Goal: Information Seeking & Learning: Find contact information

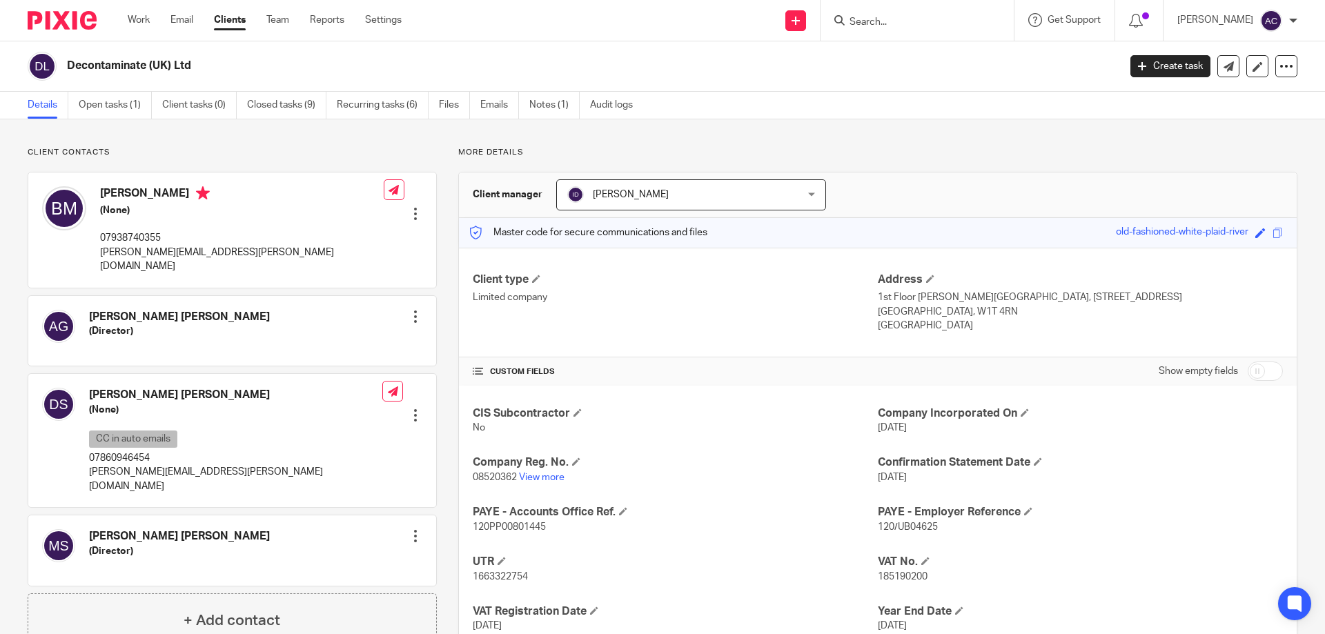
click at [880, 20] on input "Search" at bounding box center [910, 23] width 124 height 12
click at [938, 30] on div at bounding box center [917, 20] width 193 height 41
click at [937, 26] on input "Search" at bounding box center [910, 23] width 124 height 12
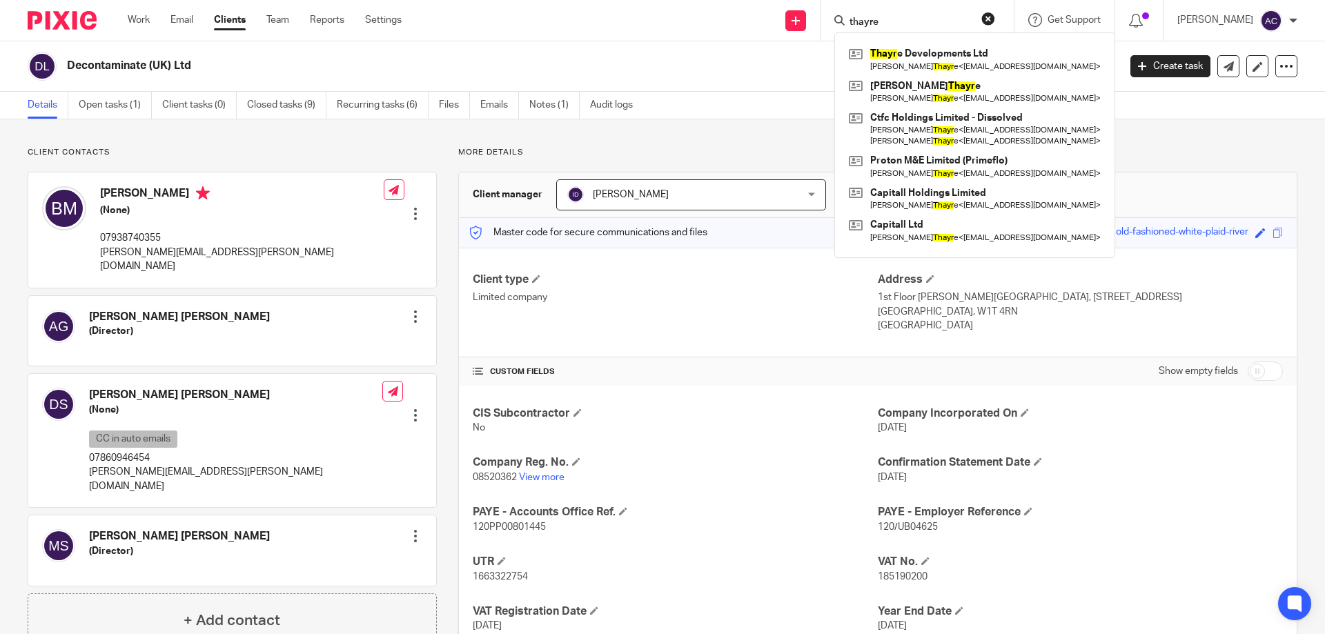
type input "thayre"
click button "submit" at bounding box center [0, 0] width 0 height 0
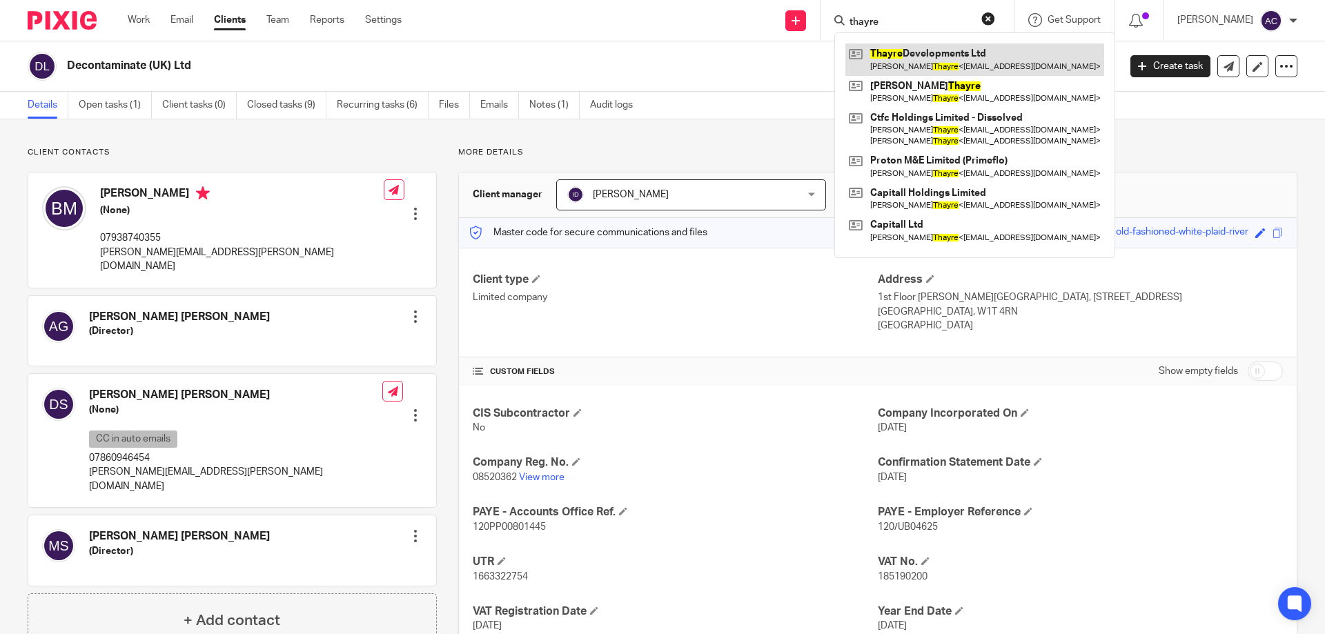
click at [939, 47] on link at bounding box center [975, 59] width 259 height 32
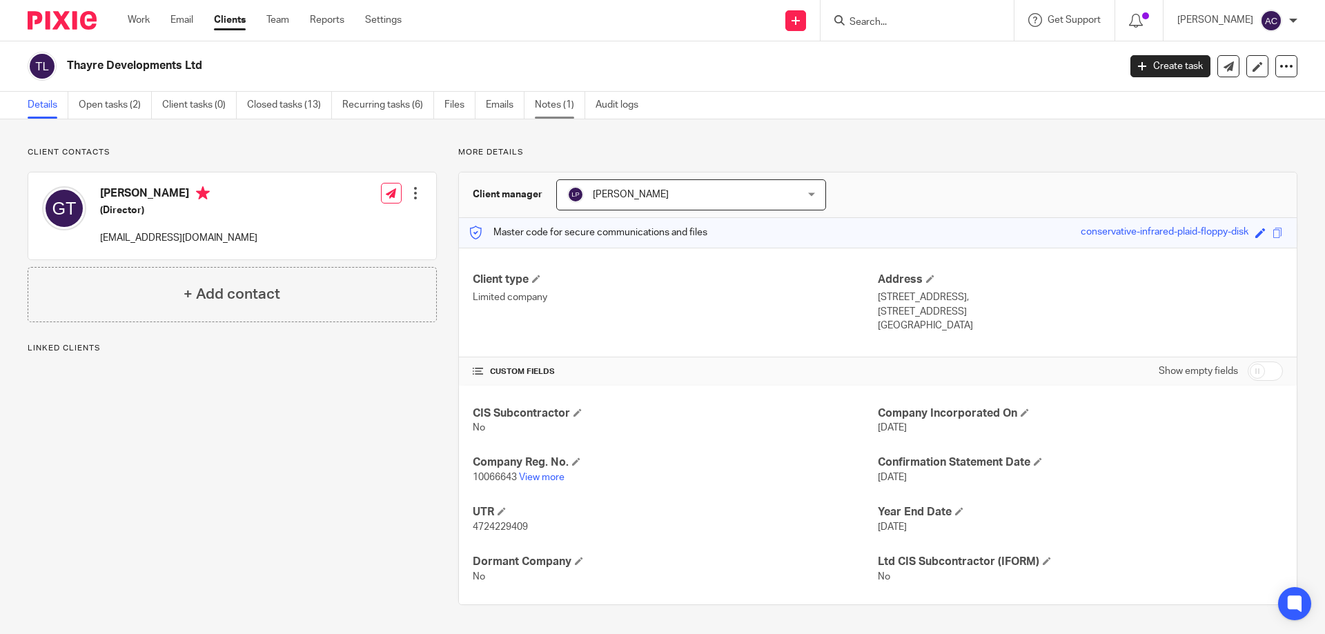
click at [547, 106] on link "Notes (1)" at bounding box center [560, 105] width 50 height 27
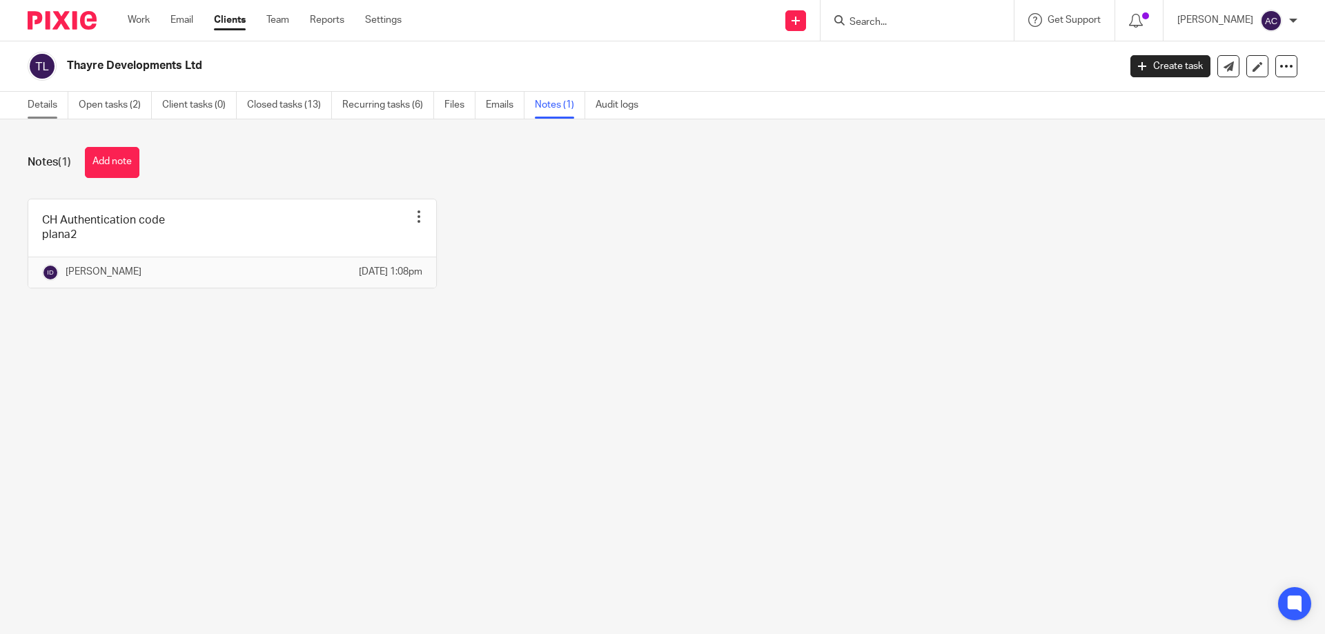
click at [57, 95] on link "Details" at bounding box center [48, 105] width 41 height 27
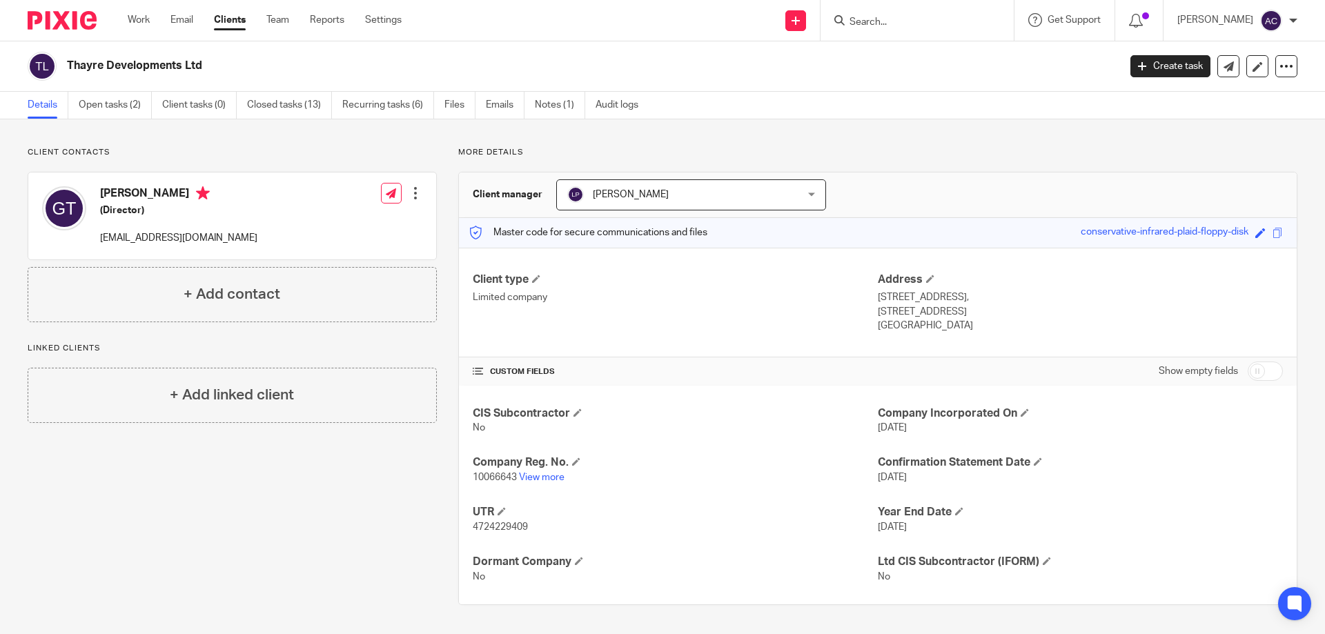
drag, startPoint x: 835, startPoint y: 6, endPoint x: 884, endPoint y: 21, distance: 50.7
click at [837, 6] on div at bounding box center [917, 20] width 193 height 41
click at [884, 21] on input "Search" at bounding box center [910, 23] width 124 height 12
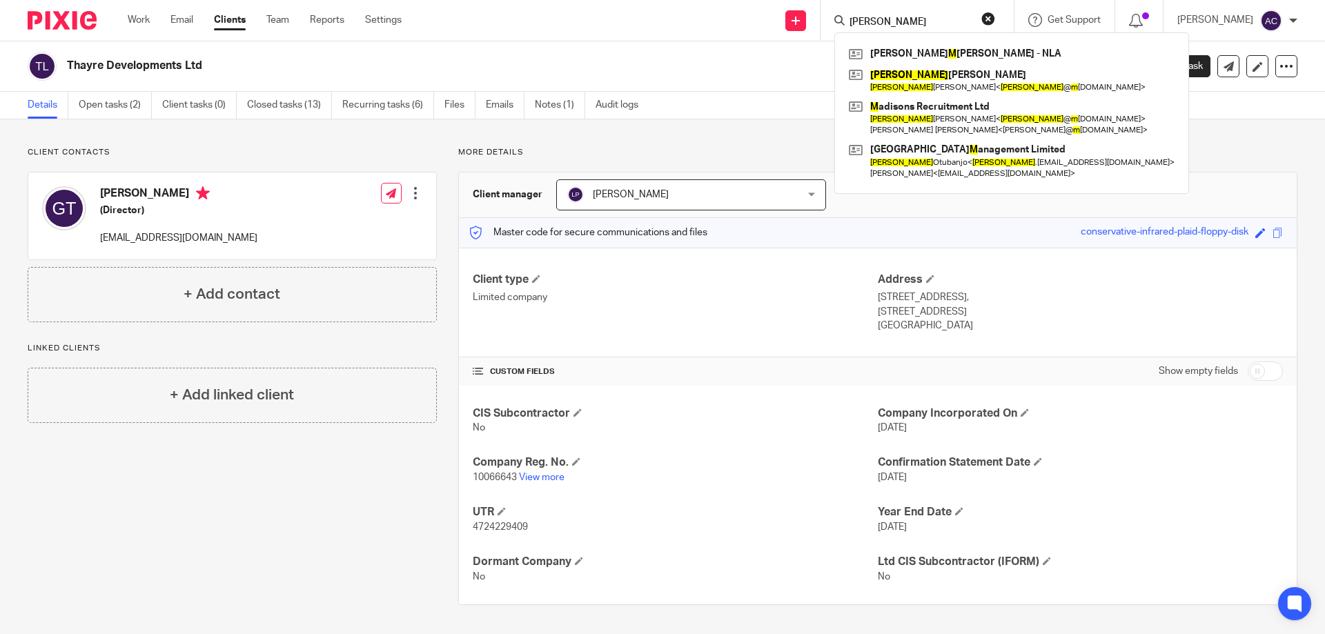
type input "alex m"
drag, startPoint x: 881, startPoint y: 19, endPoint x: 901, endPoint y: 17, distance: 20.1
click at [886, 18] on input "alex m" at bounding box center [910, 23] width 124 height 12
click at [893, 15] on form "alex m" at bounding box center [921, 20] width 147 height 17
drag, startPoint x: 890, startPoint y: 19, endPoint x: 841, endPoint y: 10, distance: 50.5
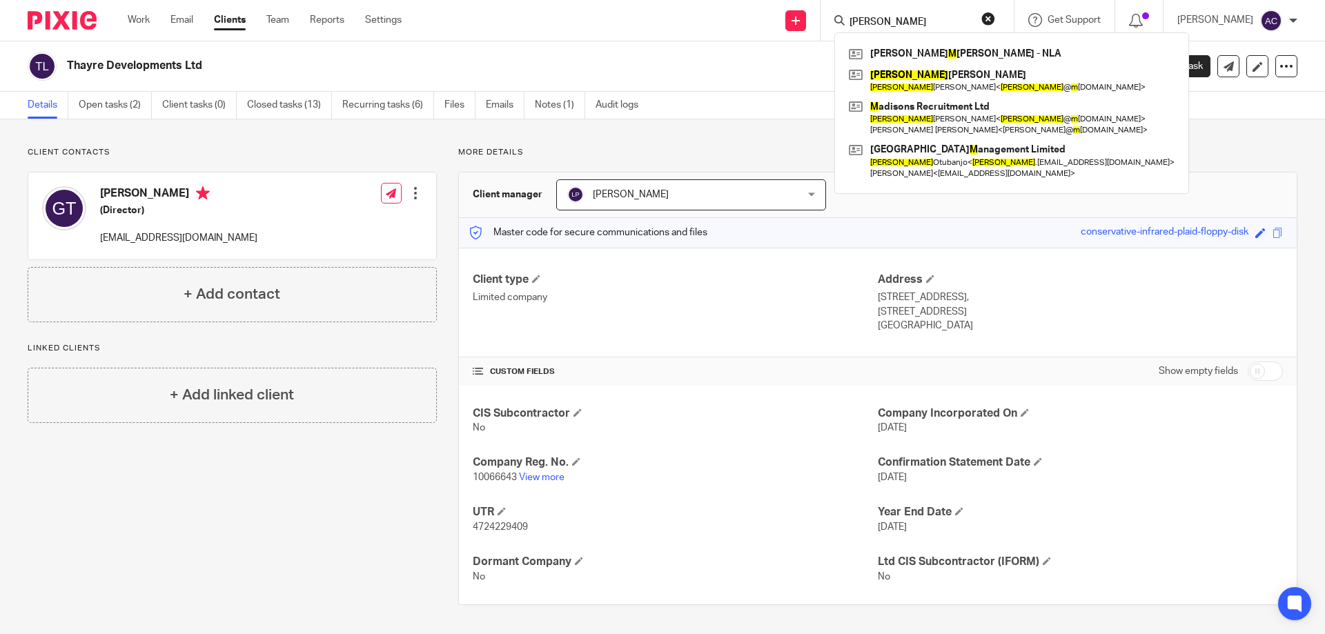
click at [841, 10] on div "alex m Alexander M orris - NLA Alex LOVETT Alex Lovett < alex @ m adisons.org.u…" at bounding box center [917, 20] width 193 height 41
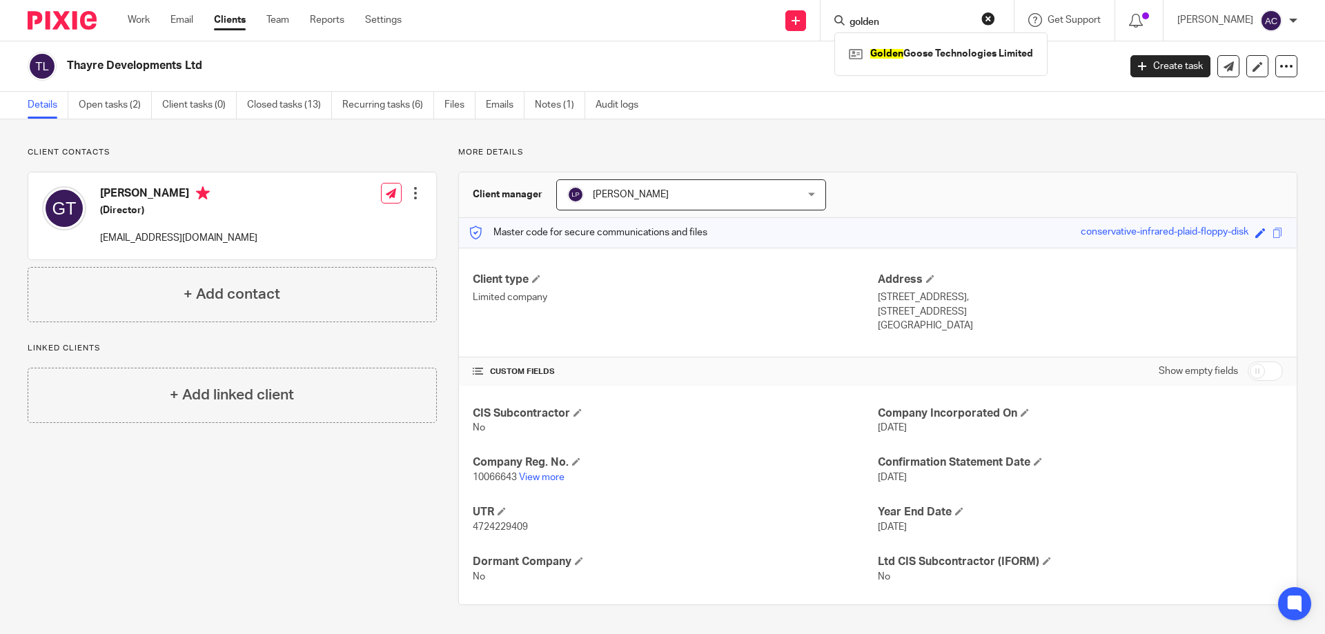
type input "golden"
click at [984, 67] on div "Golden Goose Technologies Limited" at bounding box center [941, 53] width 213 height 43
click at [1004, 59] on link at bounding box center [941, 53] width 191 height 21
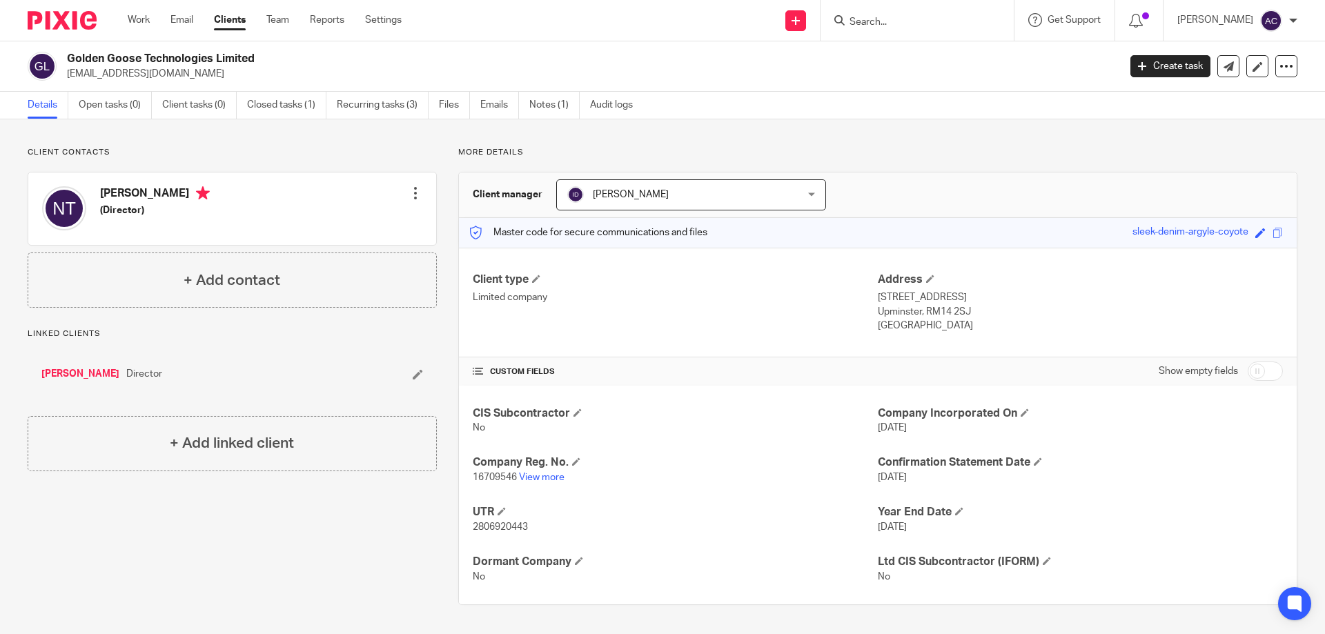
click at [915, 33] on div at bounding box center [917, 20] width 193 height 41
click at [917, 25] on input "Search" at bounding box center [910, 23] width 124 height 12
type input "3"
click at [917, 25] on input "Search" at bounding box center [910, 23] width 124 height 12
click at [891, 166] on div "More details Client manager Ian Douglas Ian Douglas Aimee Coveney Alison Whelan…" at bounding box center [867, 376] width 861 height 458
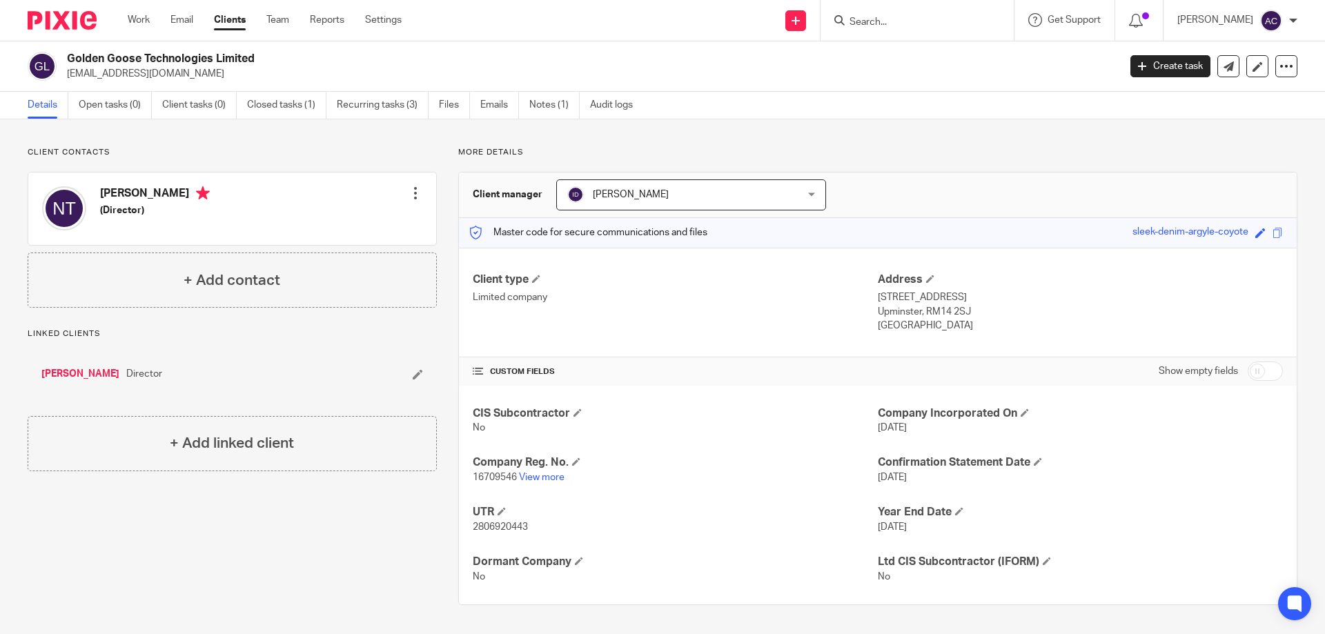
click at [890, 5] on div at bounding box center [917, 20] width 193 height 41
click at [886, 18] on input "Search" at bounding box center [910, 23] width 124 height 12
click at [860, 23] on input "Search" at bounding box center [910, 23] width 124 height 12
type input "nula fit"
click at [893, 124] on div "Client contacts Nicolina Turcan (Director) Edit contact Create client from cont…" at bounding box center [662, 376] width 1325 height 514
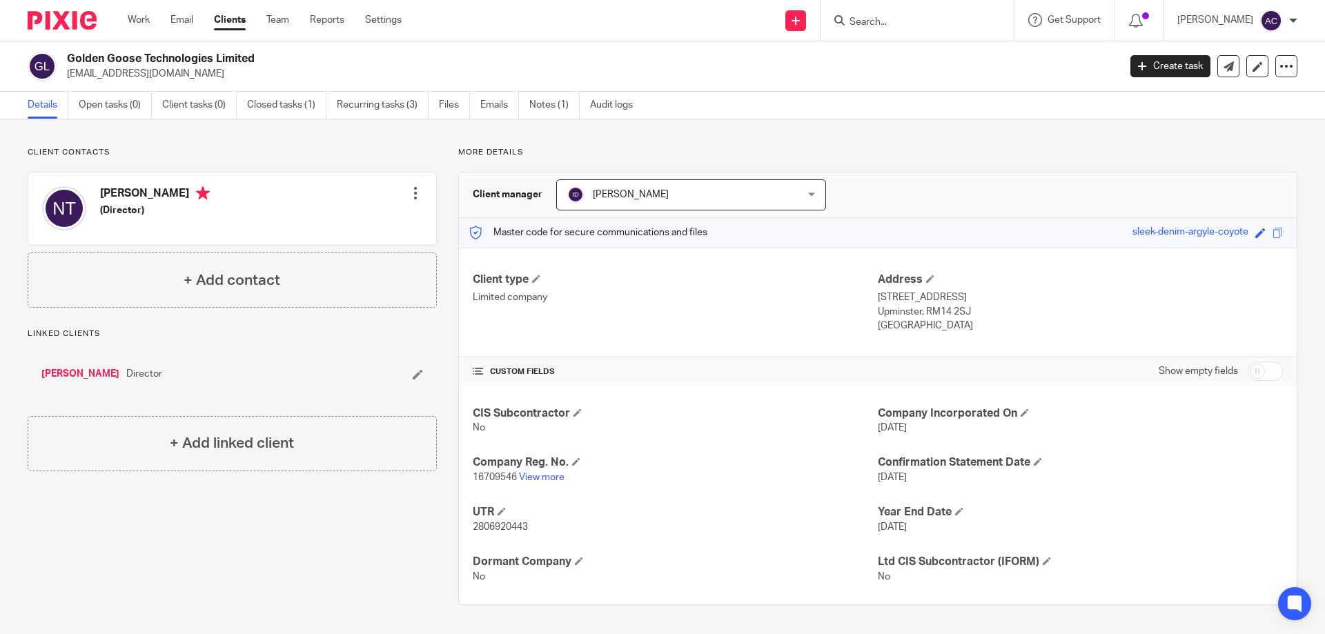
click at [948, 28] on input "Search" at bounding box center [910, 23] width 124 height 12
click at [887, 19] on input "Search" at bounding box center [910, 23] width 124 height 12
type input "steam a"
click at [909, 48] on link at bounding box center [931, 53] width 171 height 21
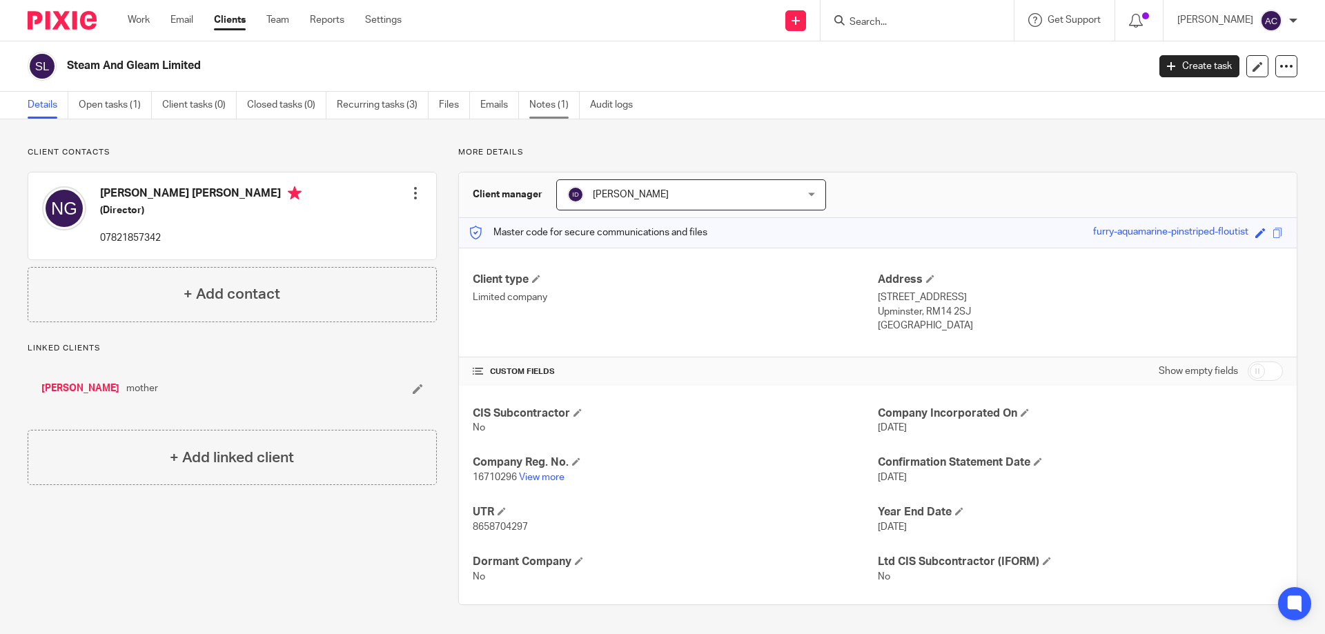
click at [545, 110] on link "Notes (1)" at bounding box center [554, 105] width 50 height 27
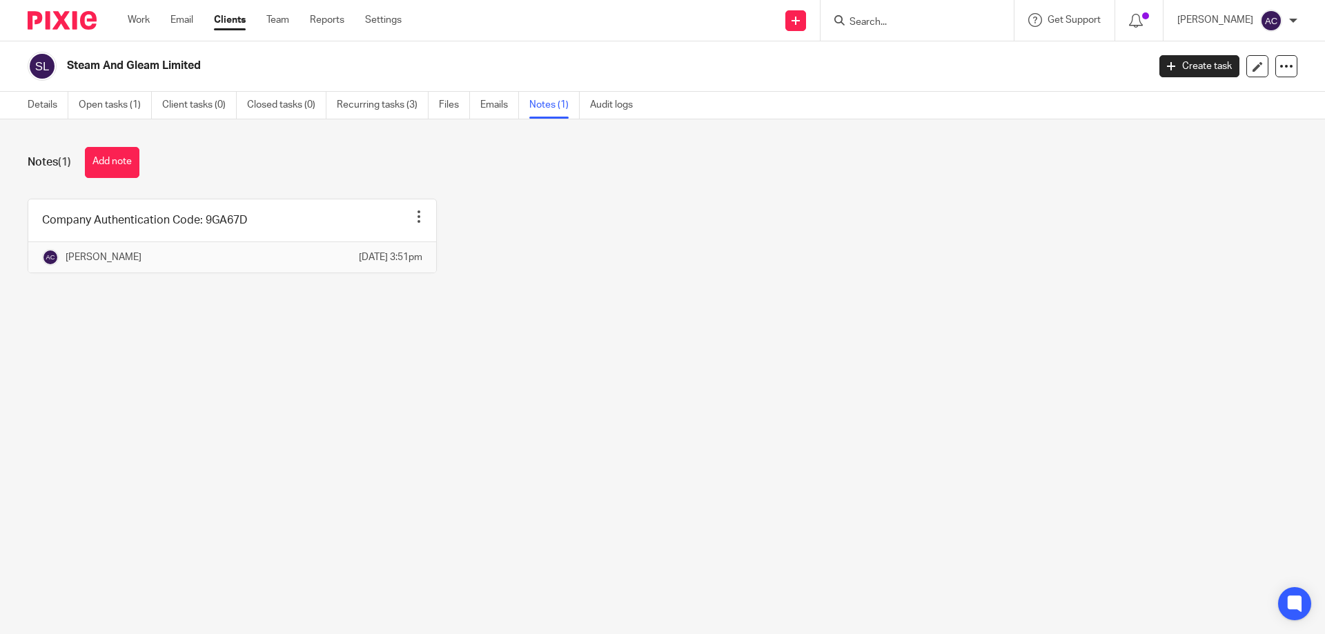
click at [917, 20] on input "Search" at bounding box center [910, 23] width 124 height 12
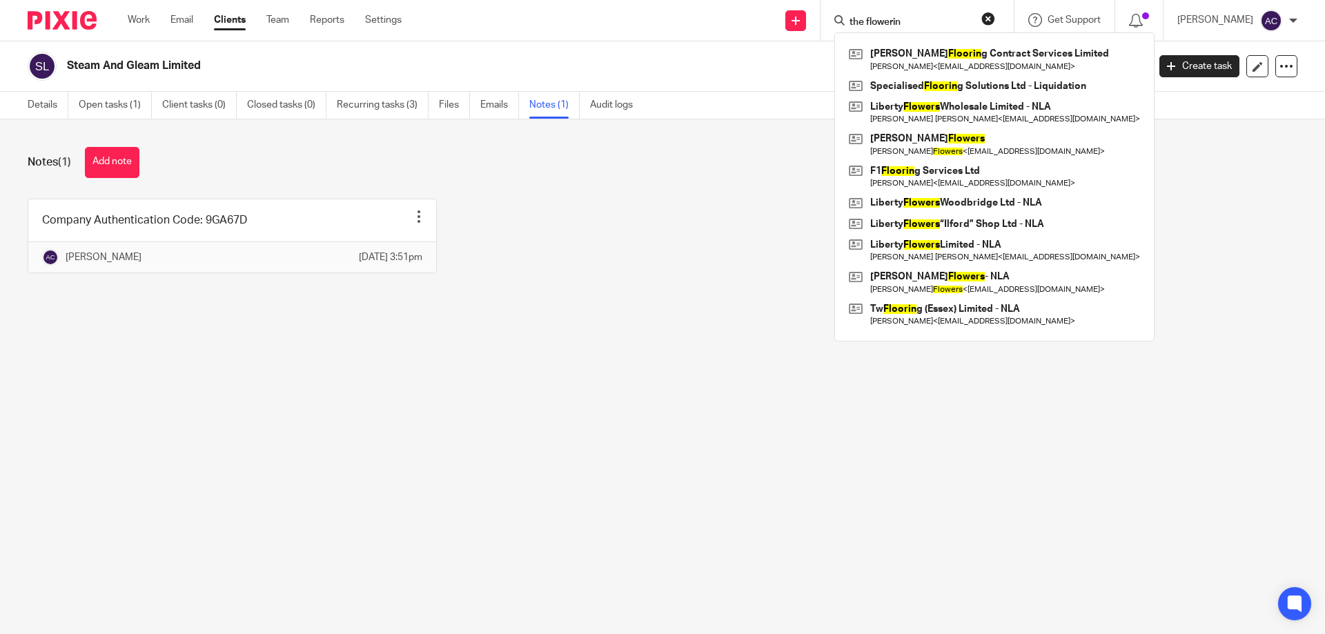
type input "the flowerin"
drag, startPoint x: 935, startPoint y: 17, endPoint x: 739, endPoint y: 17, distance: 196.0
click at [935, 17] on input "the flowerin" at bounding box center [910, 23] width 124 height 12
drag, startPoint x: 916, startPoint y: 17, endPoint x: 844, endPoint y: 21, distance: 71.9
click at [844, 21] on div "the flowerin" at bounding box center [915, 20] width 161 height 17
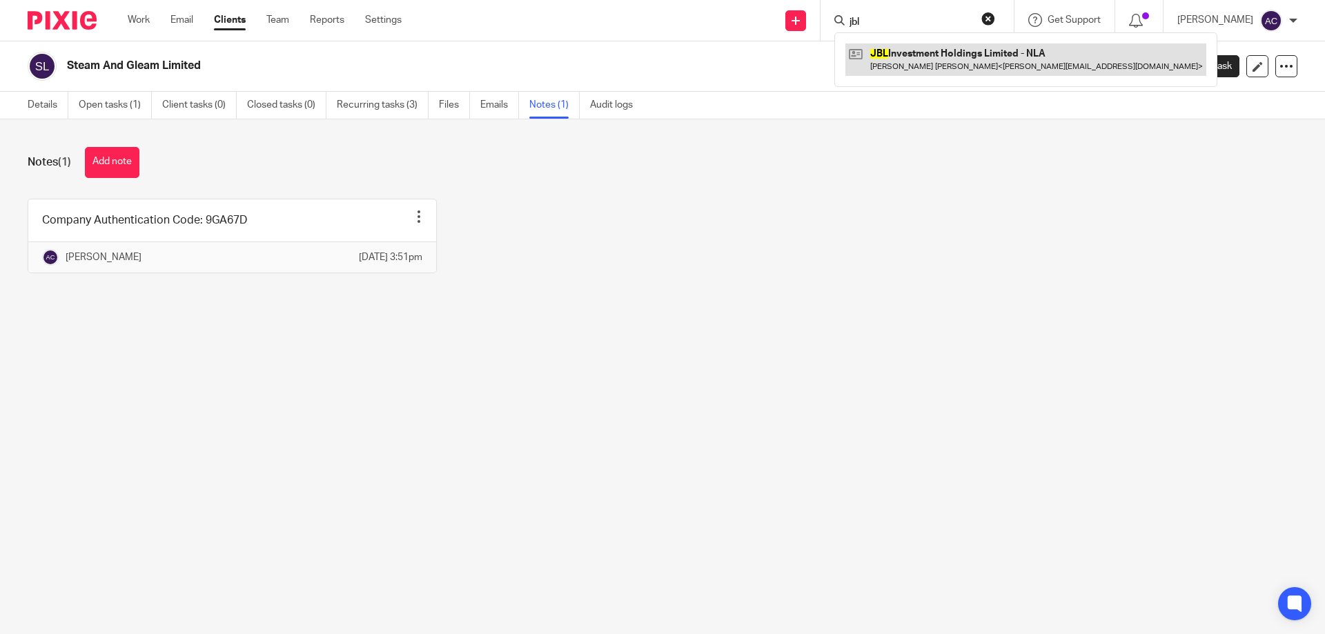
type input "jbl"
click at [902, 63] on link at bounding box center [1026, 59] width 361 height 32
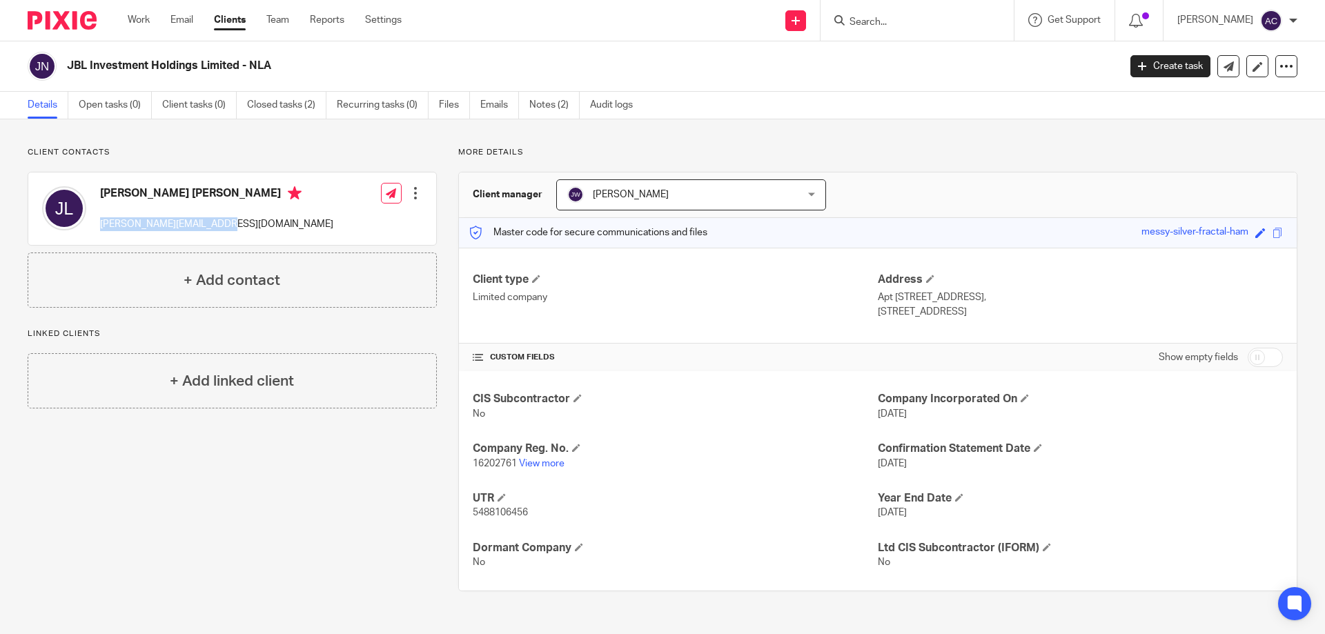
drag, startPoint x: 243, startPoint y: 220, endPoint x: 99, endPoint y: 222, distance: 143.6
click at [99, 222] on div "[PERSON_NAME] [PERSON_NAME] [PERSON_NAME][EMAIL_ADDRESS][DOMAIN_NAME] Edit cont…" at bounding box center [232, 209] width 408 height 72
copy p "[PERSON_NAME][EMAIL_ADDRESS][DOMAIN_NAME]"
click at [523, 463] on link "View more" at bounding box center [542, 464] width 46 height 10
click at [866, 28] on input "Search" at bounding box center [910, 23] width 124 height 12
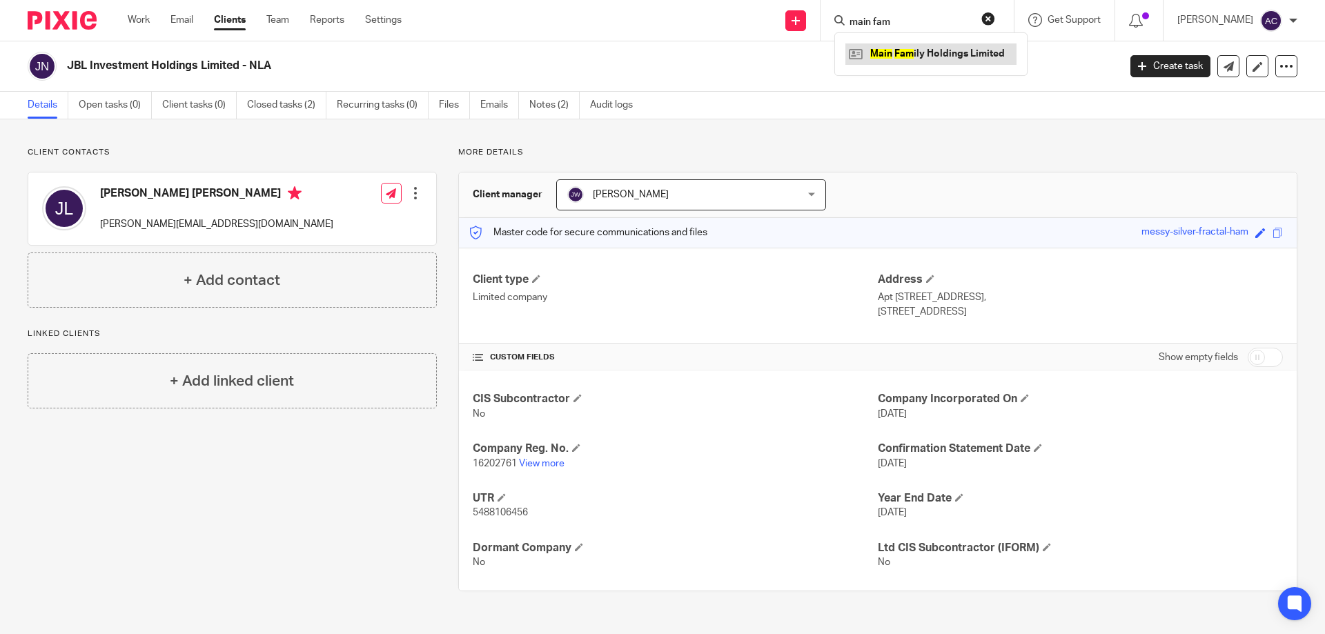
type input "main fam"
click at [916, 55] on link at bounding box center [931, 53] width 171 height 21
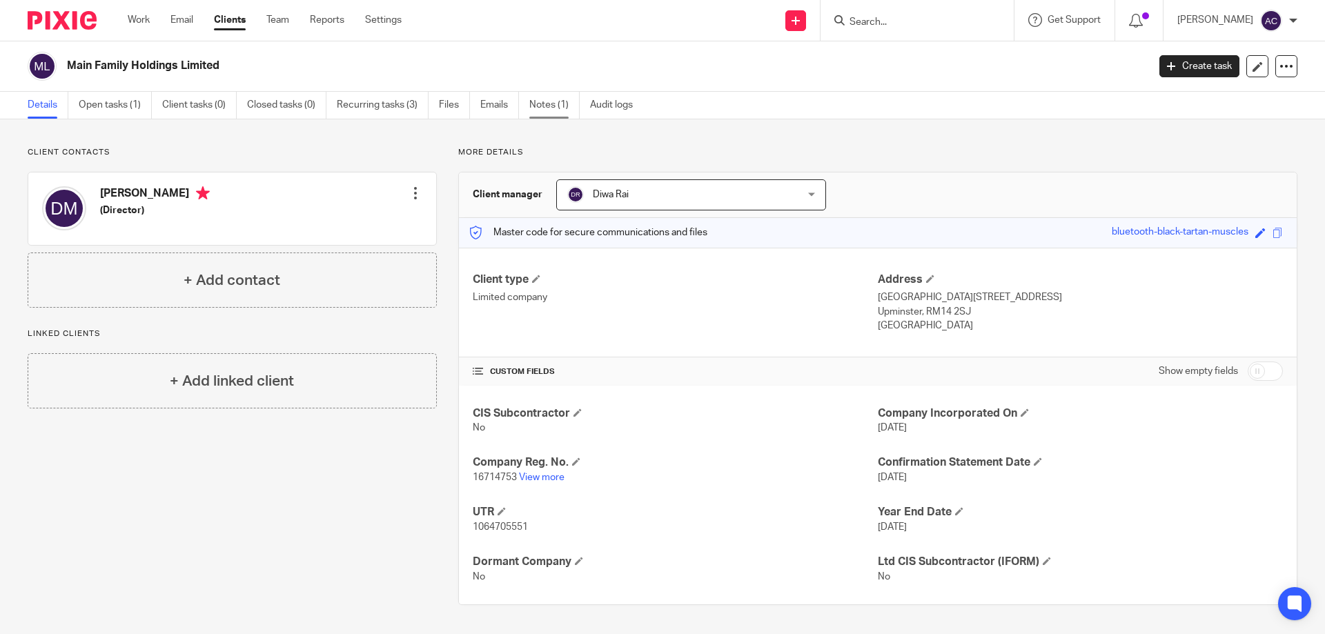
click at [565, 99] on link "Notes (1)" at bounding box center [554, 105] width 50 height 27
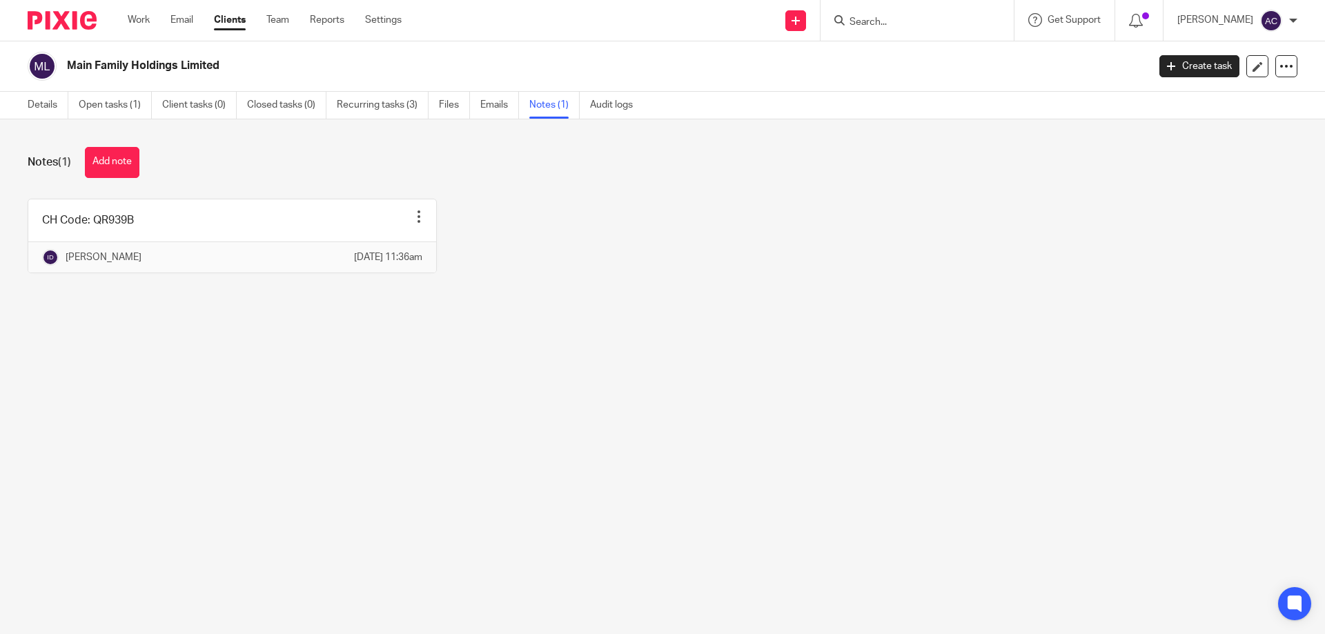
click at [937, 24] on input "Search" at bounding box center [910, 23] width 124 height 12
click at [933, 19] on input "[PERSON_NAME]" at bounding box center [910, 23] width 124 height 12
click at [926, 18] on input "[PERSON_NAME]" at bounding box center [910, 23] width 124 height 12
type input "[PERSON_NAME]"
click at [1013, 313] on div "Notes (1) Add note CH Code: QR939B Pin note Edit note Delete note [PERSON_NAME]…" at bounding box center [662, 220] width 1325 height 202
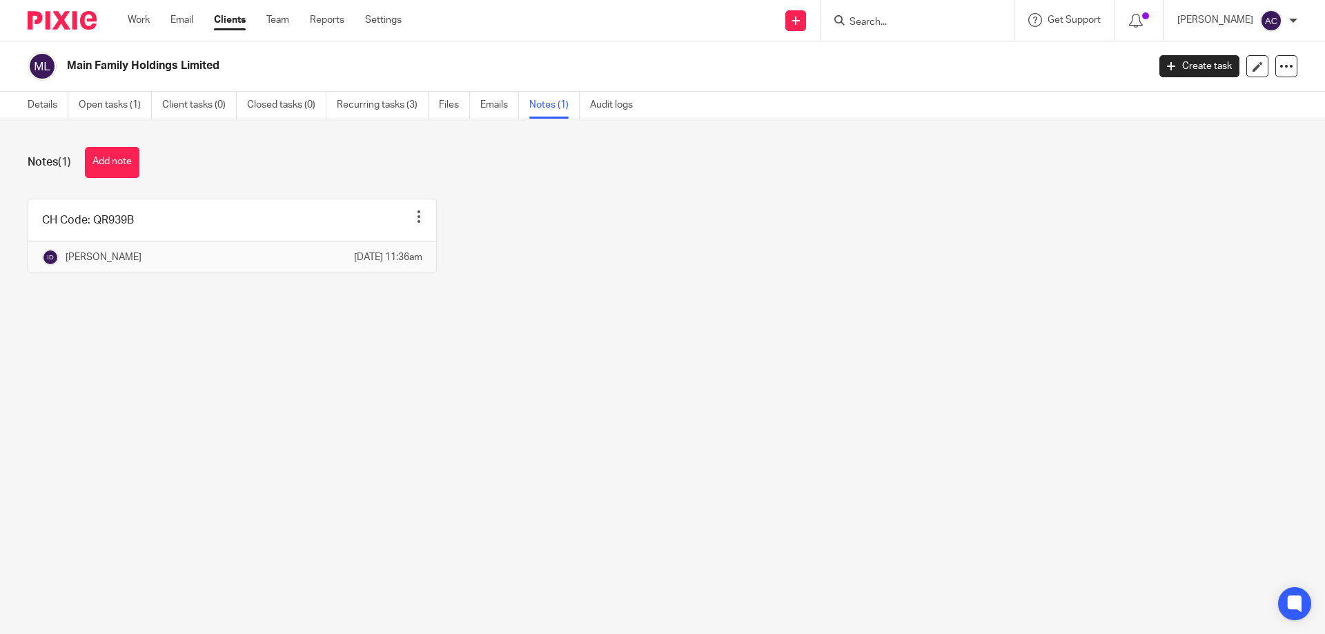
click at [915, 20] on input "Search" at bounding box center [910, 23] width 124 height 12
click at [75, 99] on ul "Details Open tasks (1) Client tasks (0) Closed tasks (0) Recurring tasks (3) Fi…" at bounding box center [341, 105] width 626 height 27
click at [50, 104] on link "Details" at bounding box center [48, 105] width 41 height 27
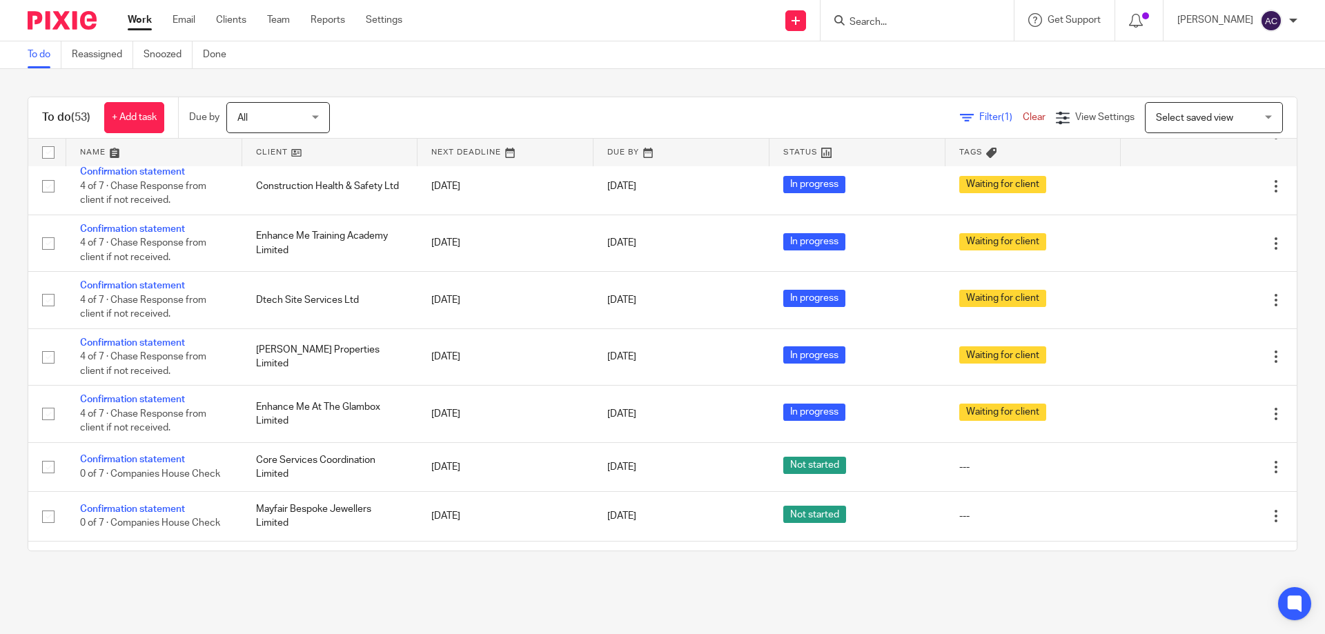
scroll to position [2487, 0]
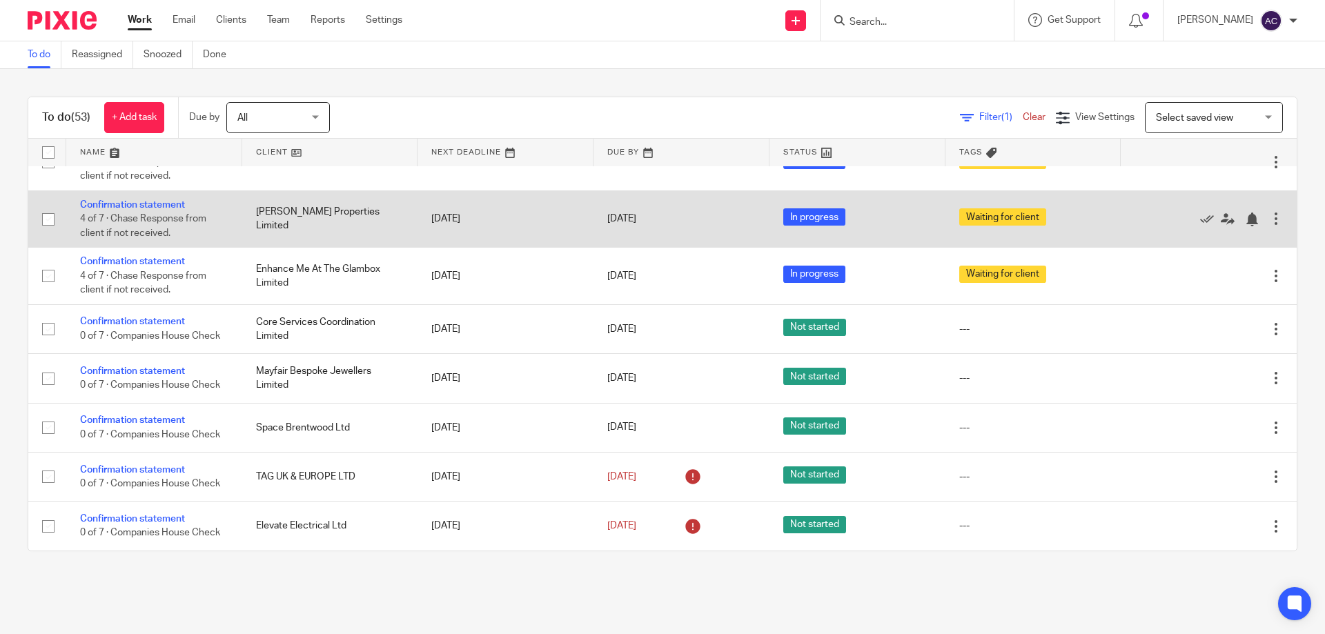
drag, startPoint x: 110, startPoint y: 319, endPoint x: 616, endPoint y: 230, distance: 513.1
click at [110, 319] on link "Confirmation statement" at bounding box center [132, 322] width 105 height 10
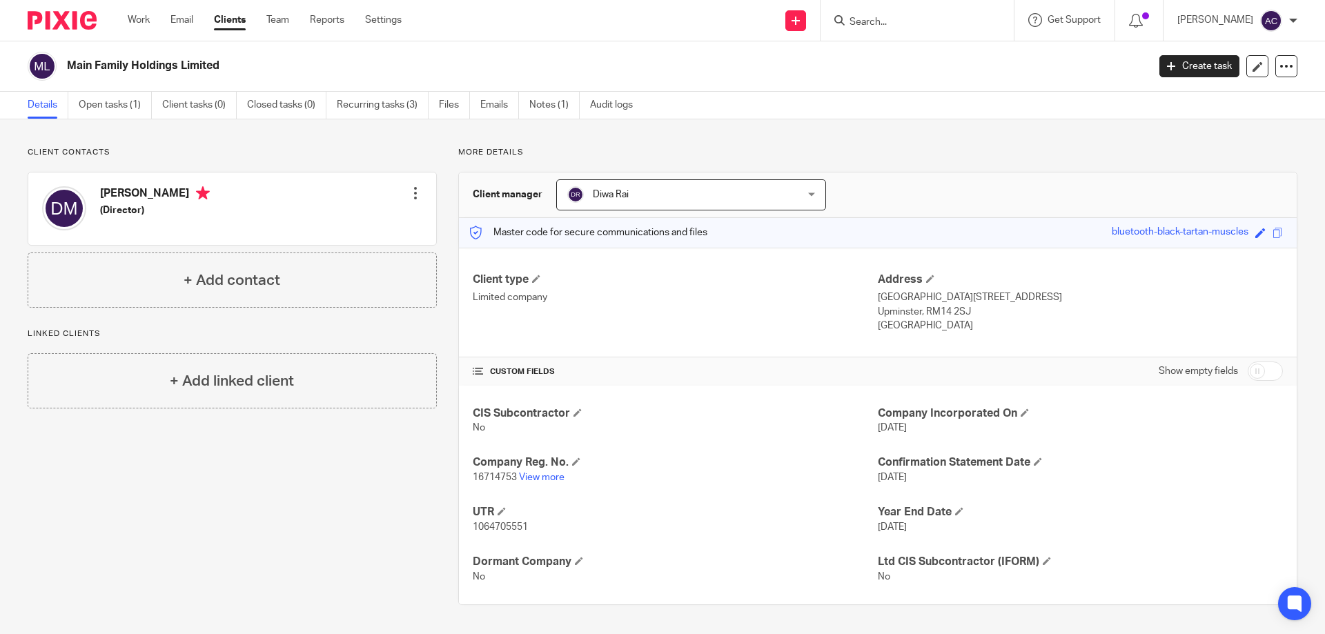
click at [894, 27] on input "Search" at bounding box center [910, 23] width 124 height 12
click at [536, 105] on link "Notes (1)" at bounding box center [554, 105] width 50 height 27
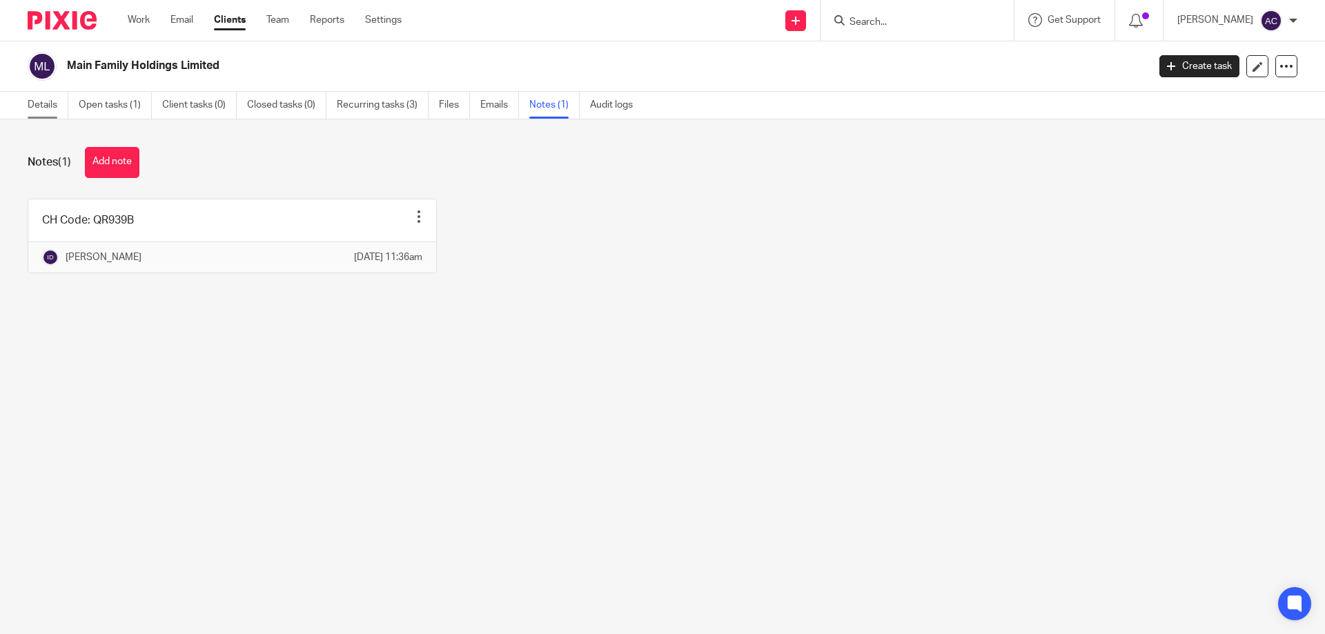
click at [52, 104] on link "Details" at bounding box center [48, 105] width 41 height 27
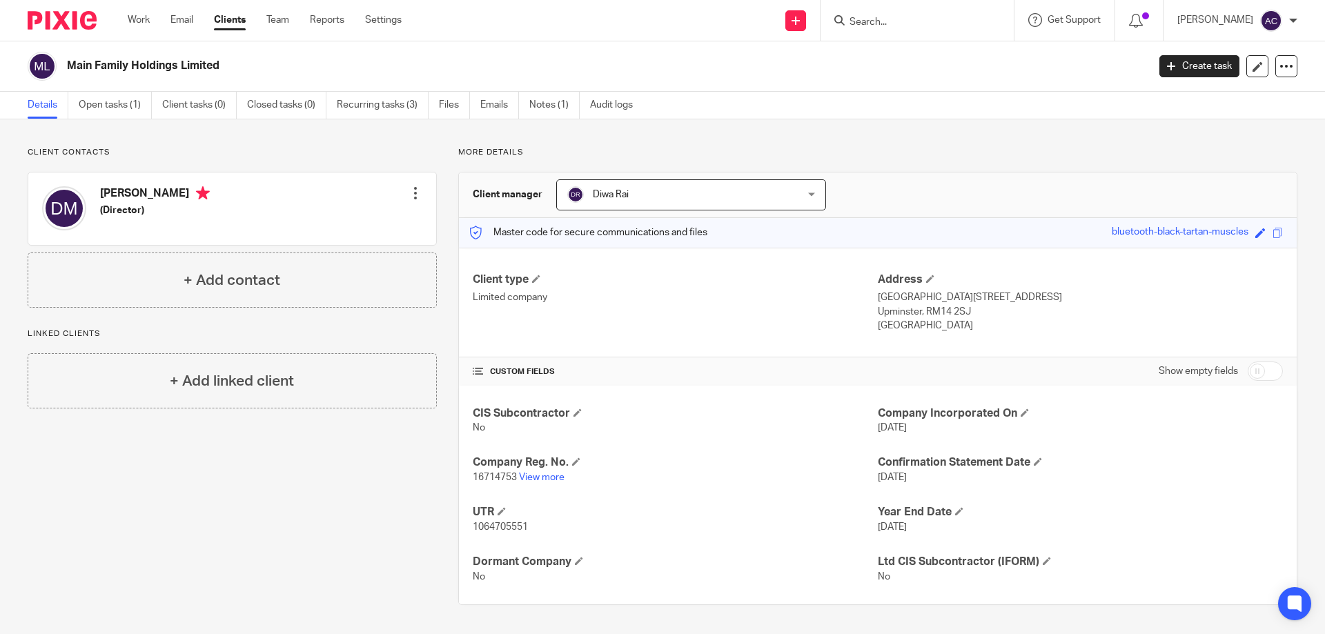
click at [867, 25] on input "Search" at bounding box center [910, 23] width 124 height 12
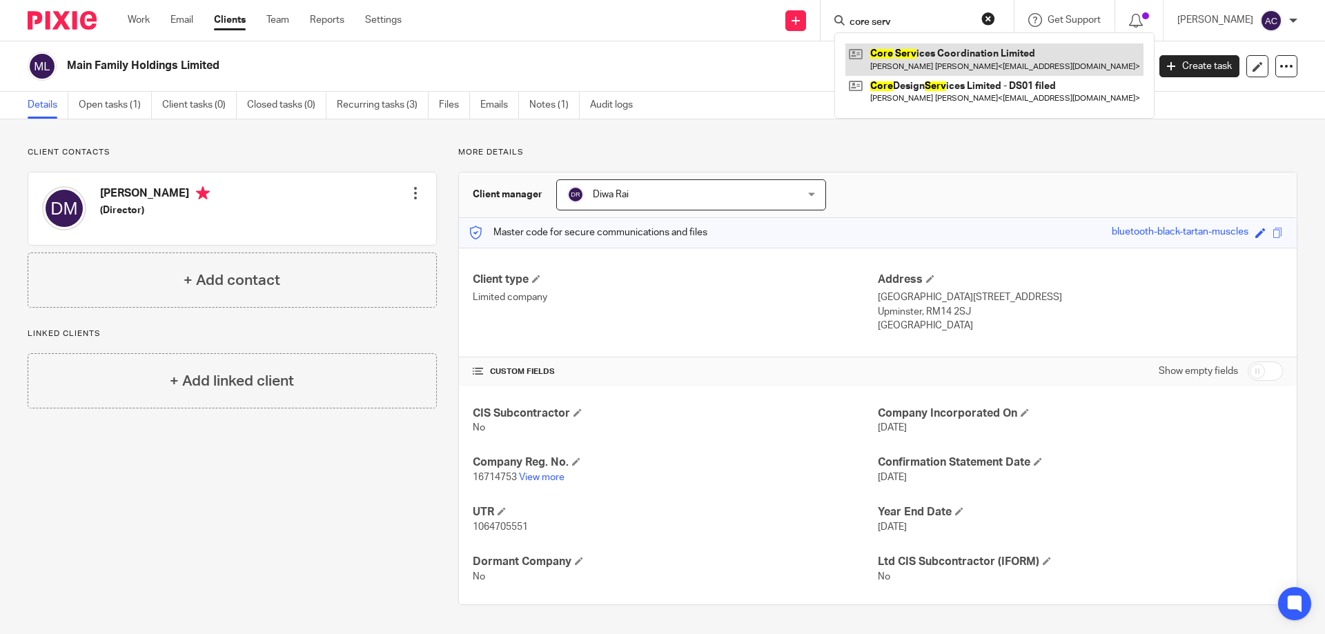
type input "core serv"
click at [893, 44] on link at bounding box center [995, 59] width 298 height 32
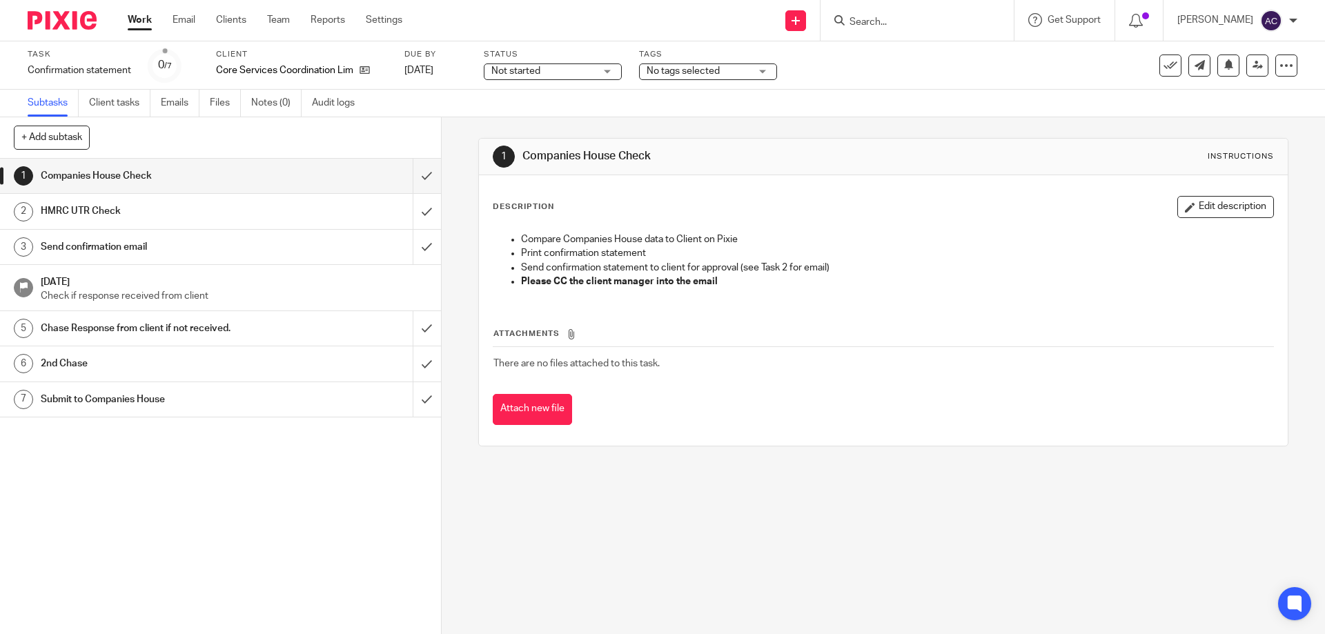
click at [573, 70] on span "Not started" at bounding box center [543, 71] width 104 height 14
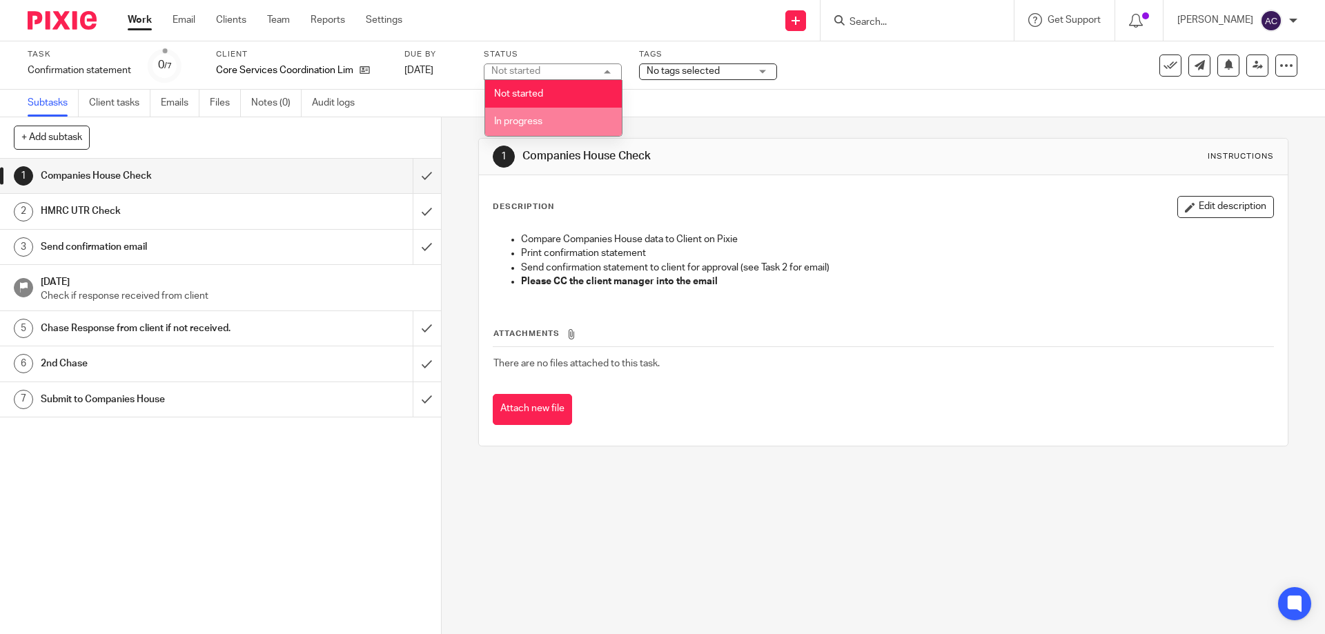
click at [537, 121] on span "In progress" at bounding box center [518, 122] width 48 height 10
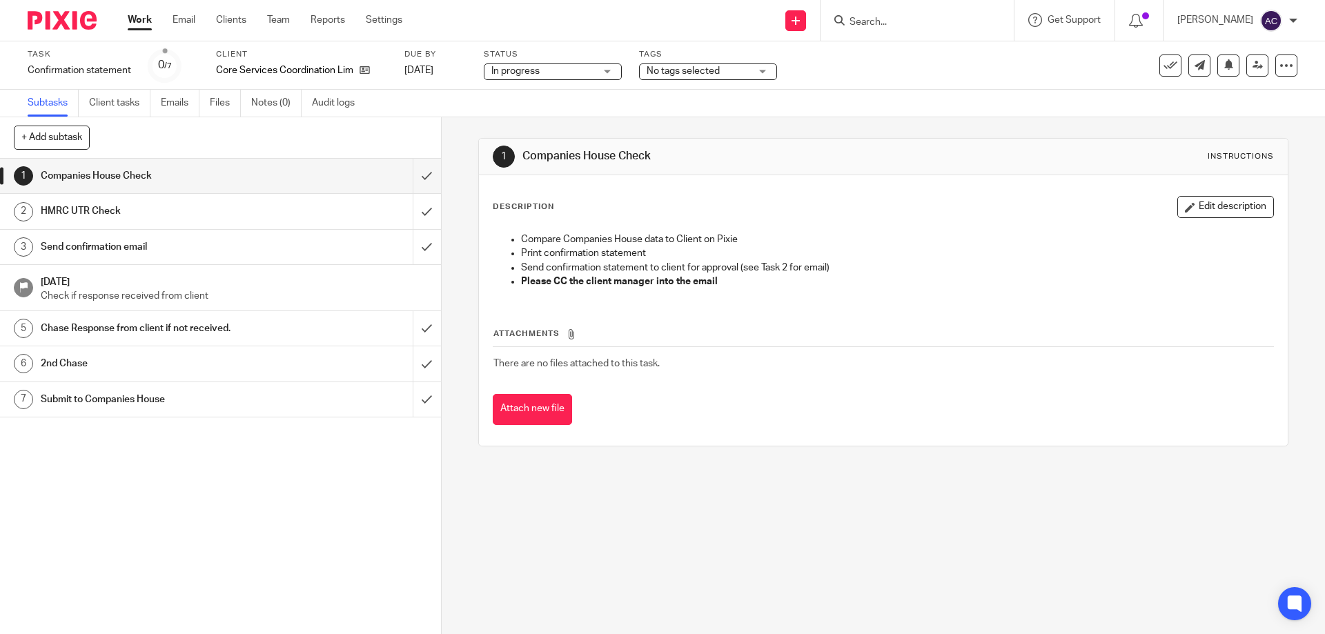
click at [576, 38] on div "Send new email Create task Add client Get Support Contact Support Help Document…" at bounding box center [874, 20] width 902 height 41
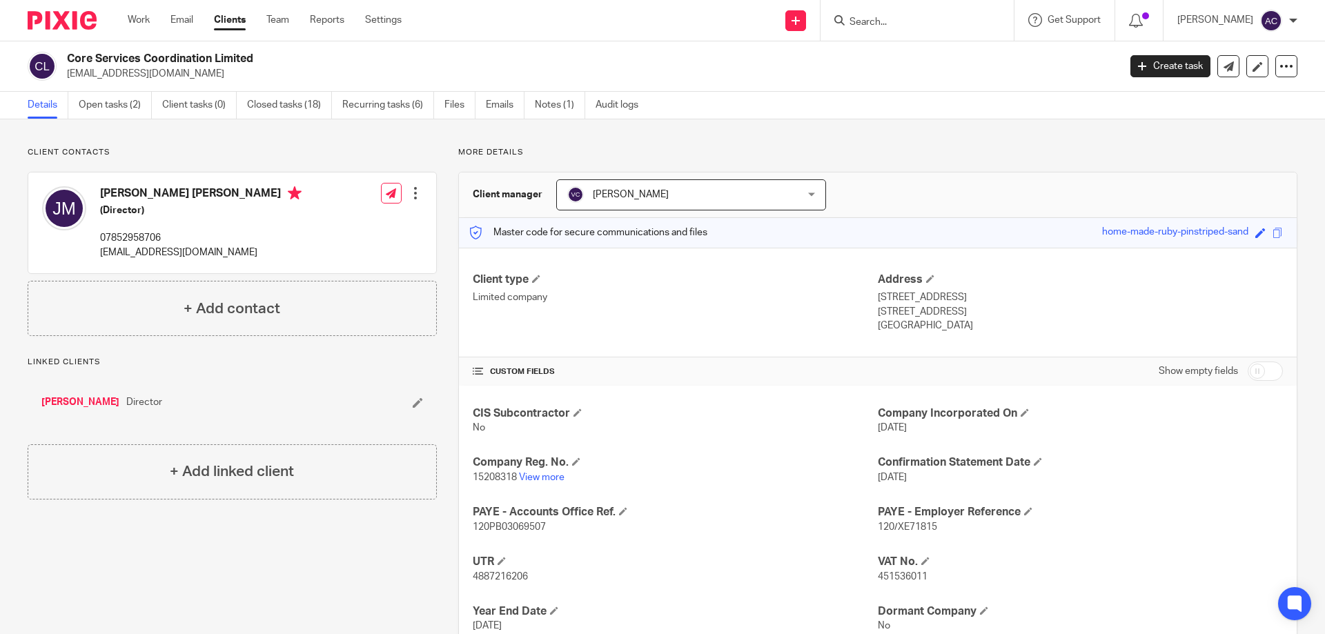
click at [883, 21] on input "Search" at bounding box center [910, 23] width 124 height 12
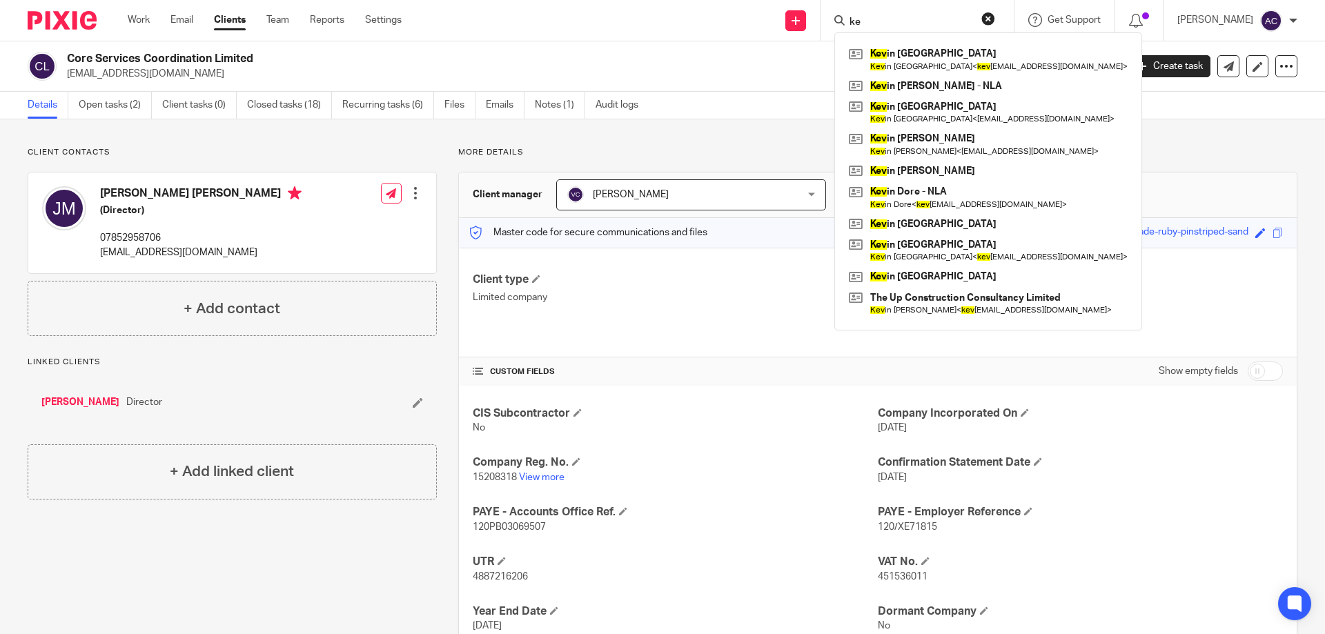
type input "k"
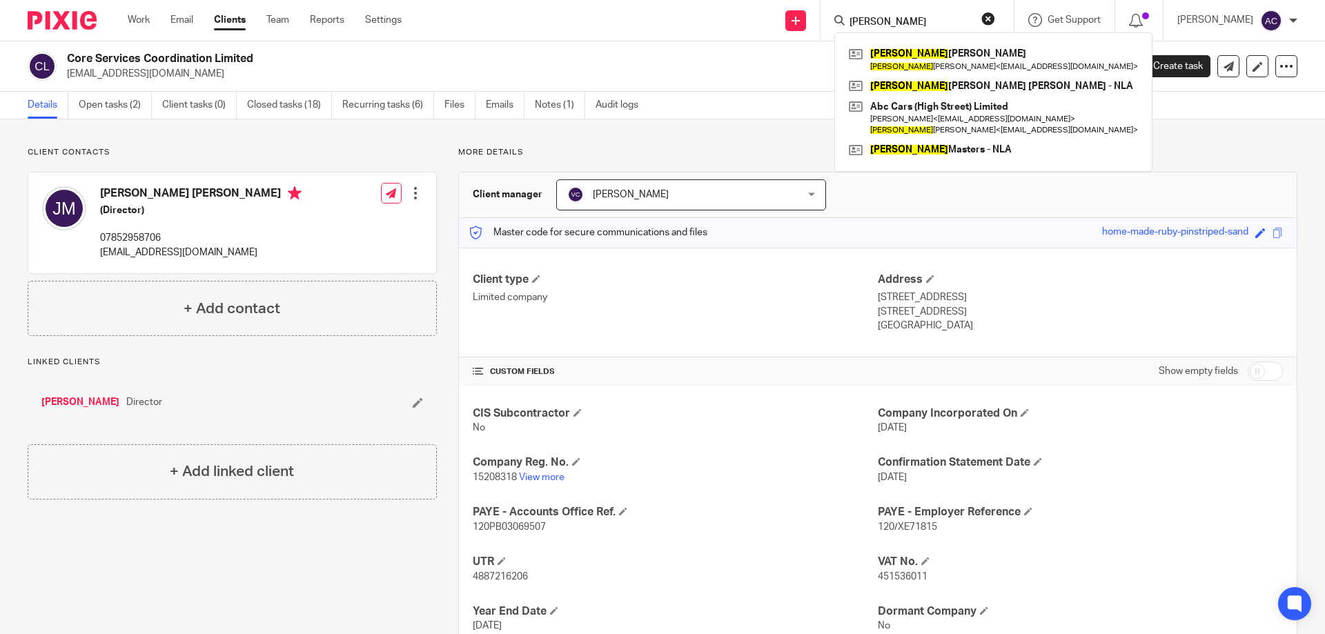
type input "[PERSON_NAME]"
drag, startPoint x: 884, startPoint y: 19, endPoint x: 850, endPoint y: 14, distance: 34.2
click at [850, 14] on div "marla" at bounding box center [915, 20] width 161 height 17
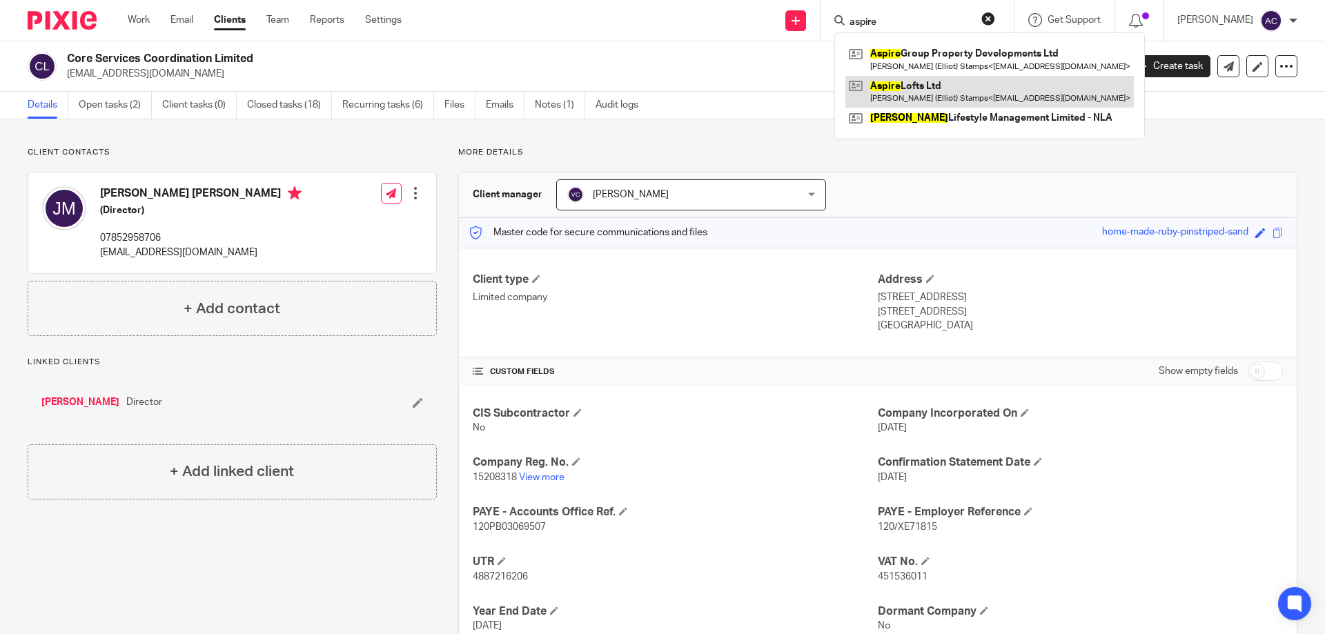
type input "aspire"
click at [881, 81] on link at bounding box center [990, 92] width 289 height 32
click at [919, 89] on link at bounding box center [990, 92] width 289 height 32
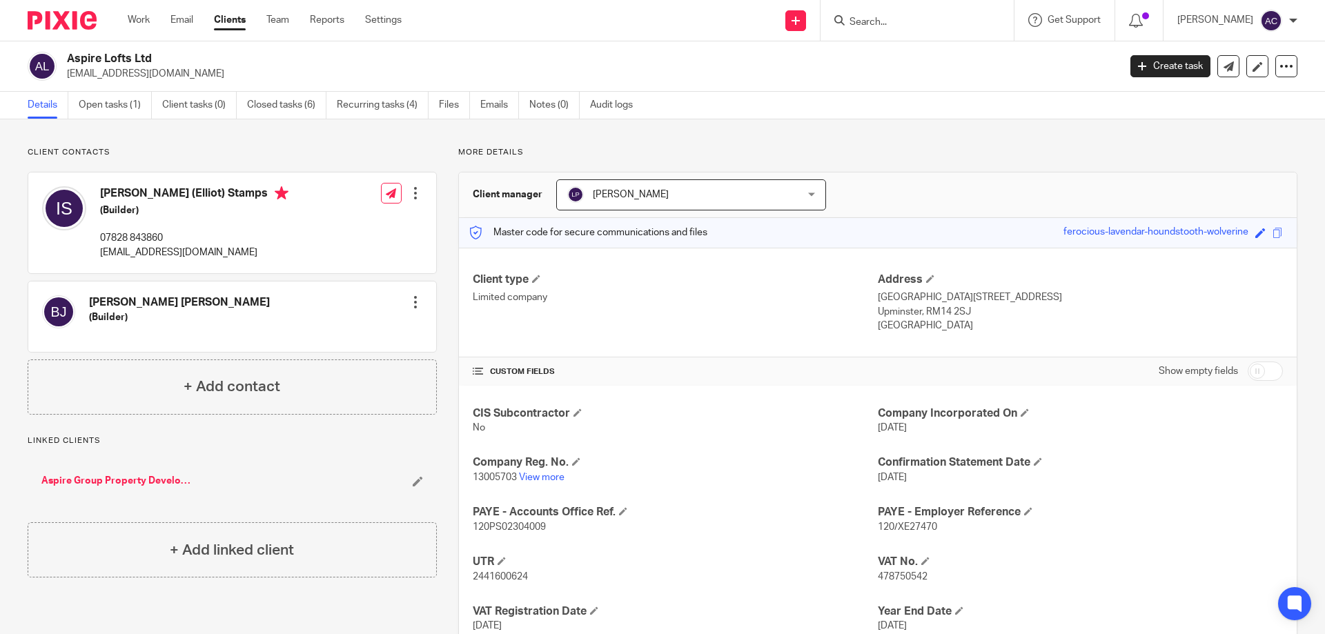
click at [867, 28] on form at bounding box center [921, 20] width 147 height 17
click at [868, 28] on input "Search" at bounding box center [910, 23] width 124 height 12
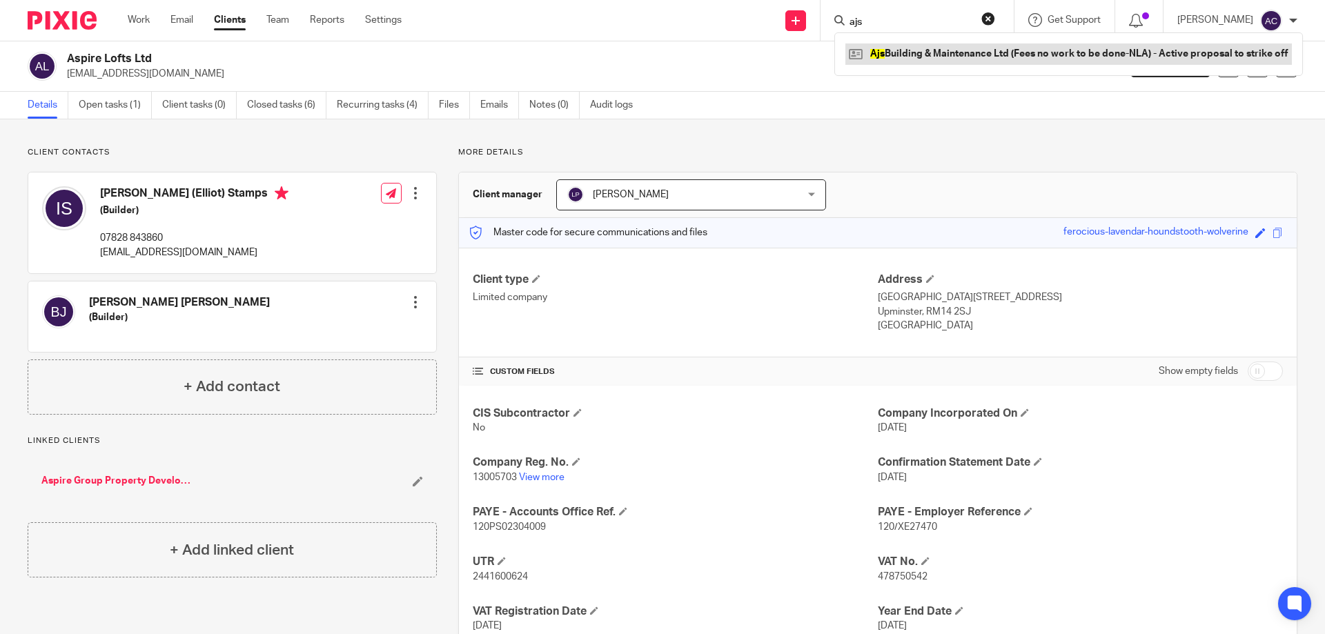
type input "ajs"
click at [895, 58] on link at bounding box center [1069, 53] width 447 height 21
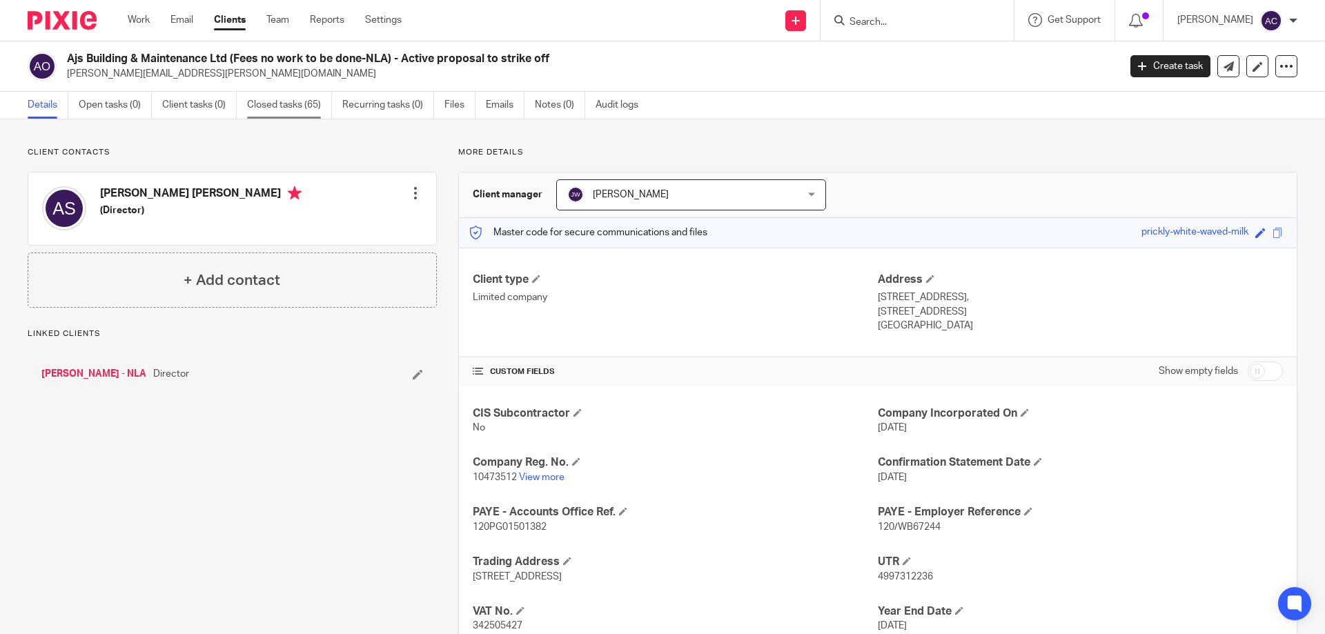
click at [280, 110] on link "Closed tasks (65)" at bounding box center [289, 105] width 85 height 27
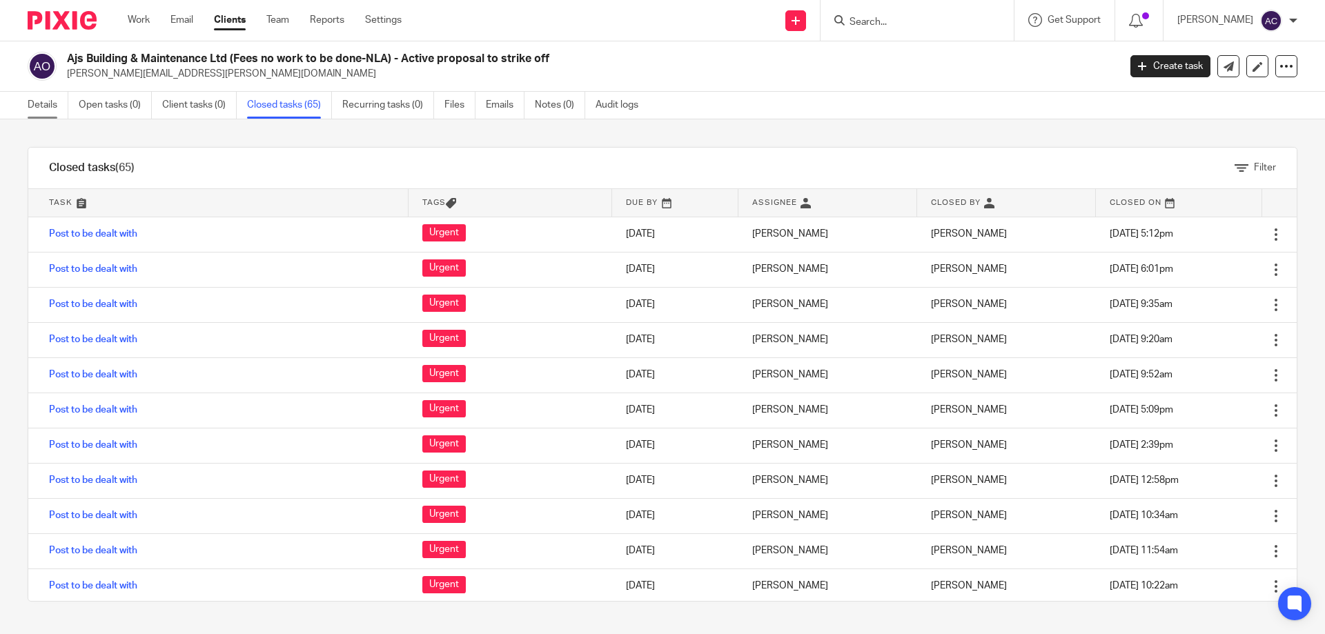
click at [52, 107] on link "Details" at bounding box center [48, 105] width 41 height 27
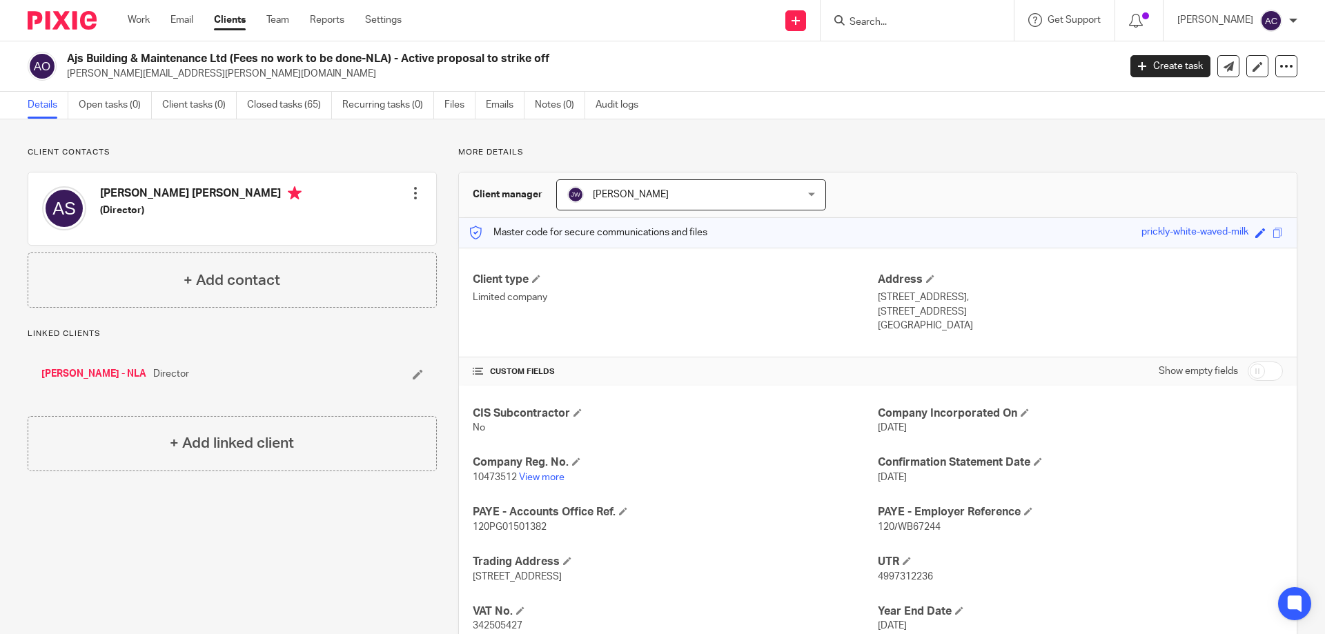
click at [891, 14] on form at bounding box center [921, 20] width 147 height 17
click at [874, 17] on input "Search" at bounding box center [910, 23] width 124 height 12
click at [873, 25] on input "Search" at bounding box center [910, 23] width 124 height 12
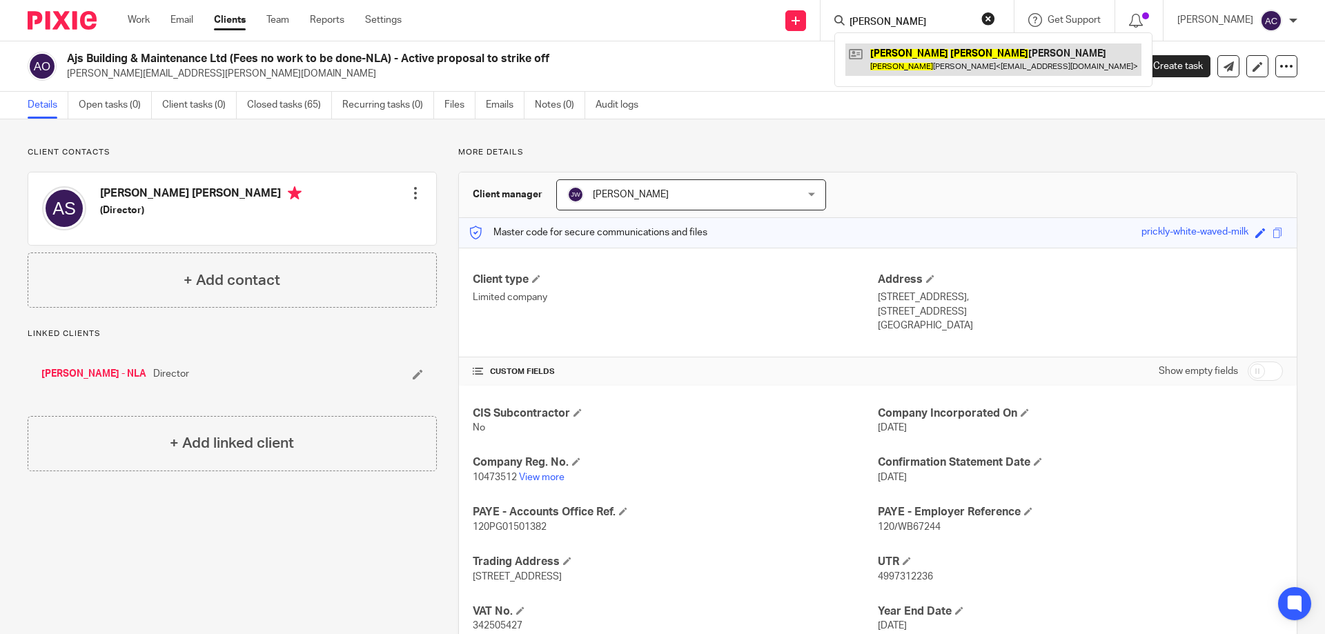
type input "gurdeep singha"
click at [877, 59] on link at bounding box center [994, 59] width 296 height 32
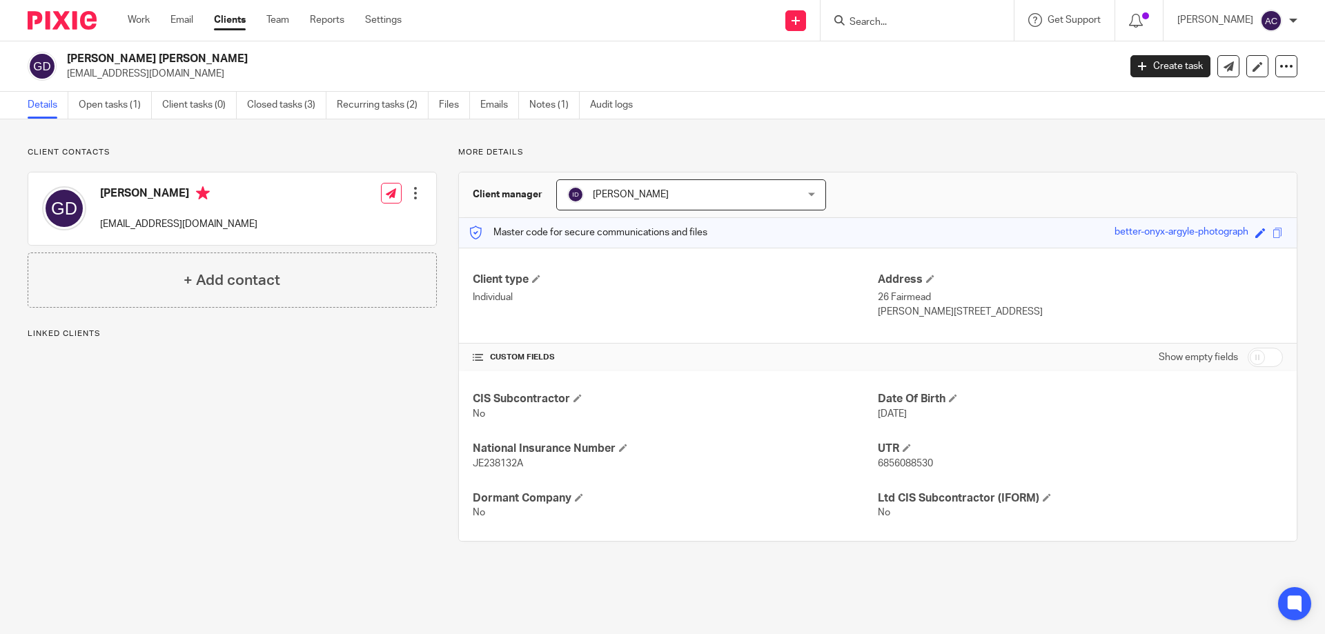
click at [289, 164] on div "Client contacts Gurdeep Dhooper dhoops247@hotmail.co.uk Edit contact Create cli…" at bounding box center [232, 227] width 409 height 161
click at [196, 143] on div "Client contacts Gurdeep Dhooper dhoops247@hotmail.co.uk Edit contact Create cli…" at bounding box center [662, 344] width 1325 height 450
click at [147, 105] on link "Open tasks (1)" at bounding box center [115, 105] width 73 height 27
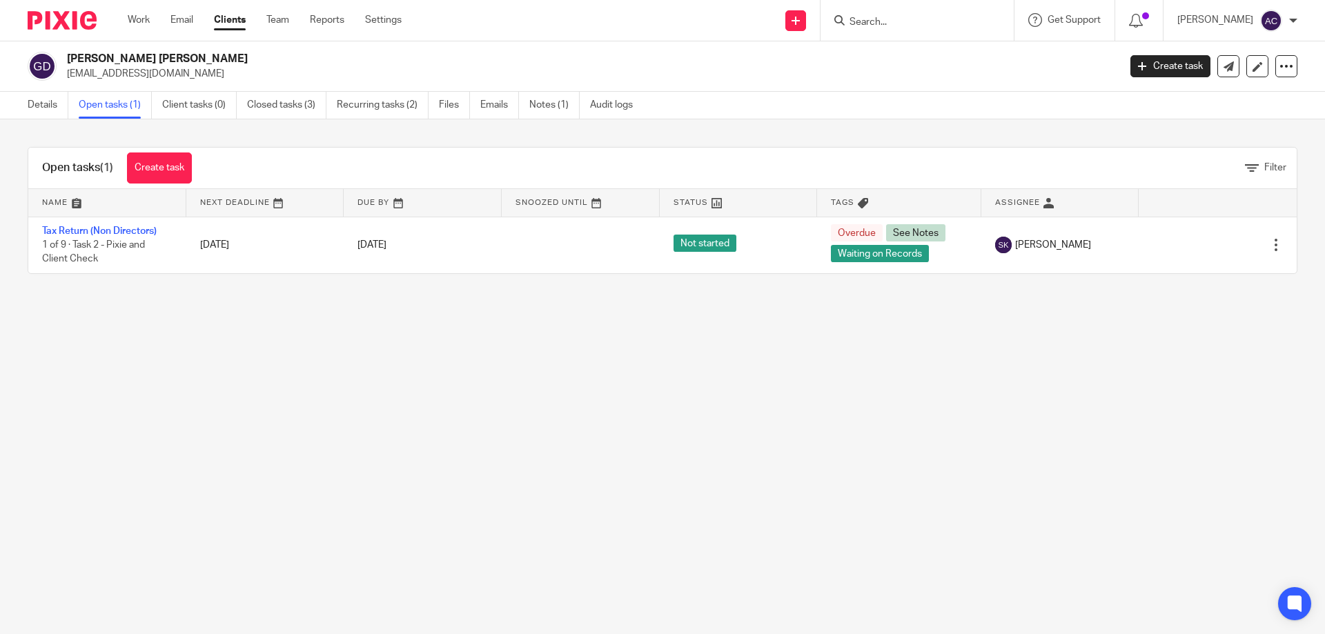
click at [27, 104] on div "Details Open tasks (1) Client tasks (0) Closed tasks (3) Recurring tasks (2) Fi…" at bounding box center [334, 105] width 668 height 27
click at [39, 104] on link "Details" at bounding box center [48, 105] width 41 height 27
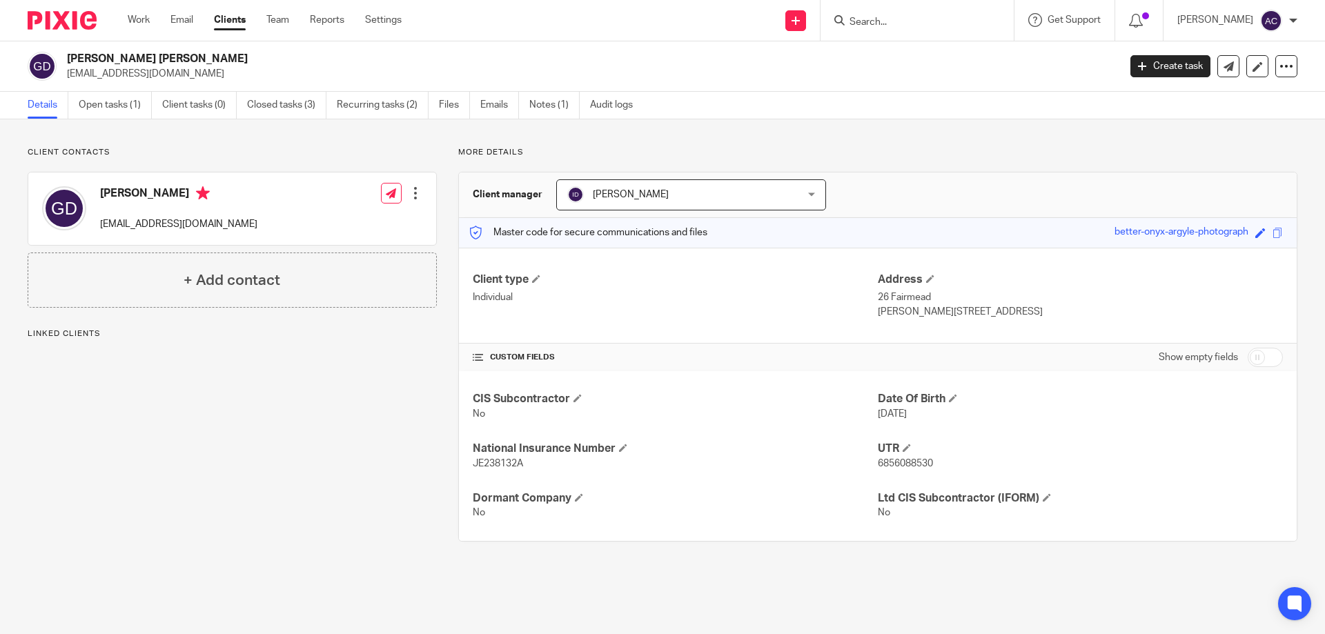
click at [255, 420] on div "Client contacts Gurdeep Dhooper dhoops247@hotmail.co.uk Edit contact Create cli…" at bounding box center [221, 344] width 431 height 395
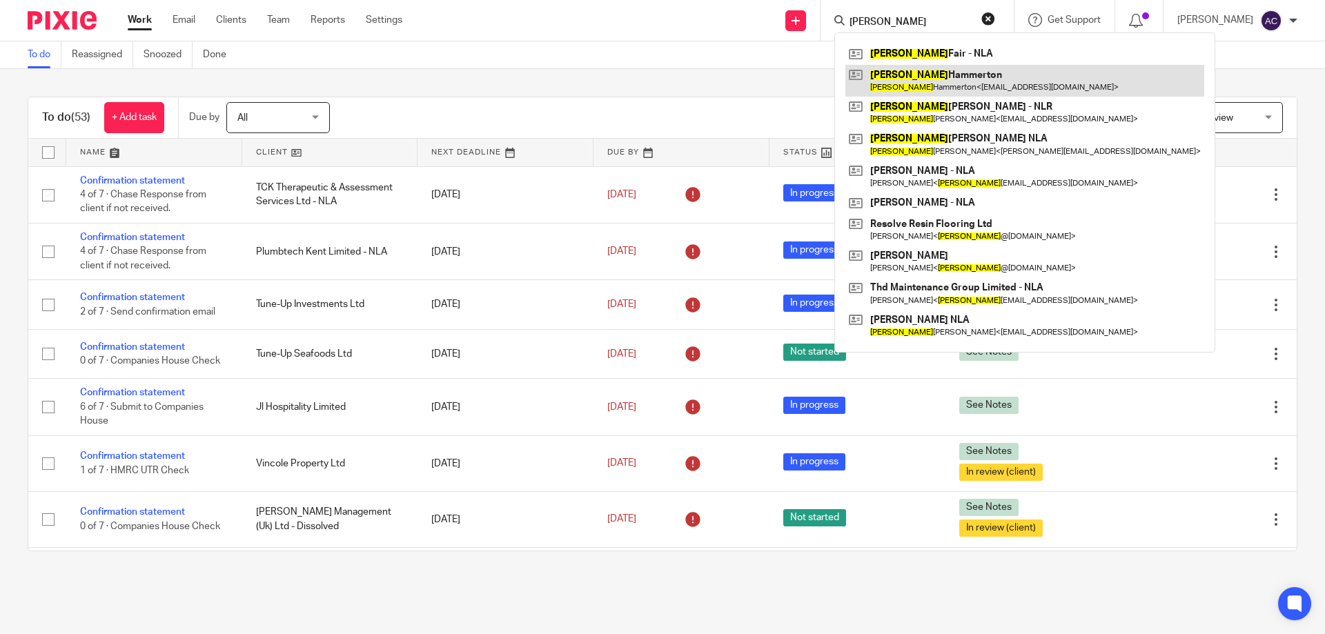
type input "steve"
click at [986, 77] on link at bounding box center [1025, 81] width 359 height 32
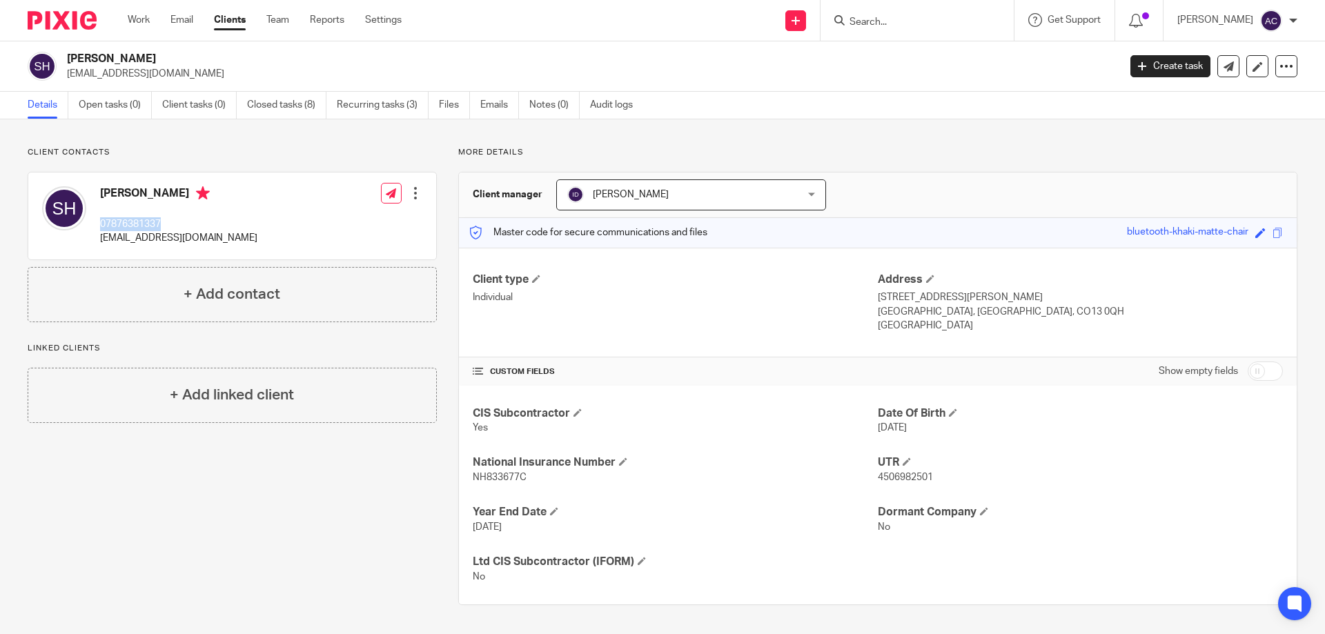
drag, startPoint x: 194, startPoint y: 218, endPoint x: 97, endPoint y: 229, distance: 97.3
click at [97, 229] on div "Steve Hammerton 07876381337 stevenhammerton12@gmail.com" at bounding box center [149, 215] width 215 height 73
copy p "07876381337"
drag, startPoint x: 218, startPoint y: 242, endPoint x: 125, endPoint y: 235, distance: 93.4
click at [101, 242] on div "Steve Hammerton 07876381337 stevenhammerton12@gmail.com Edit contact Create cli…" at bounding box center [232, 216] width 408 height 87
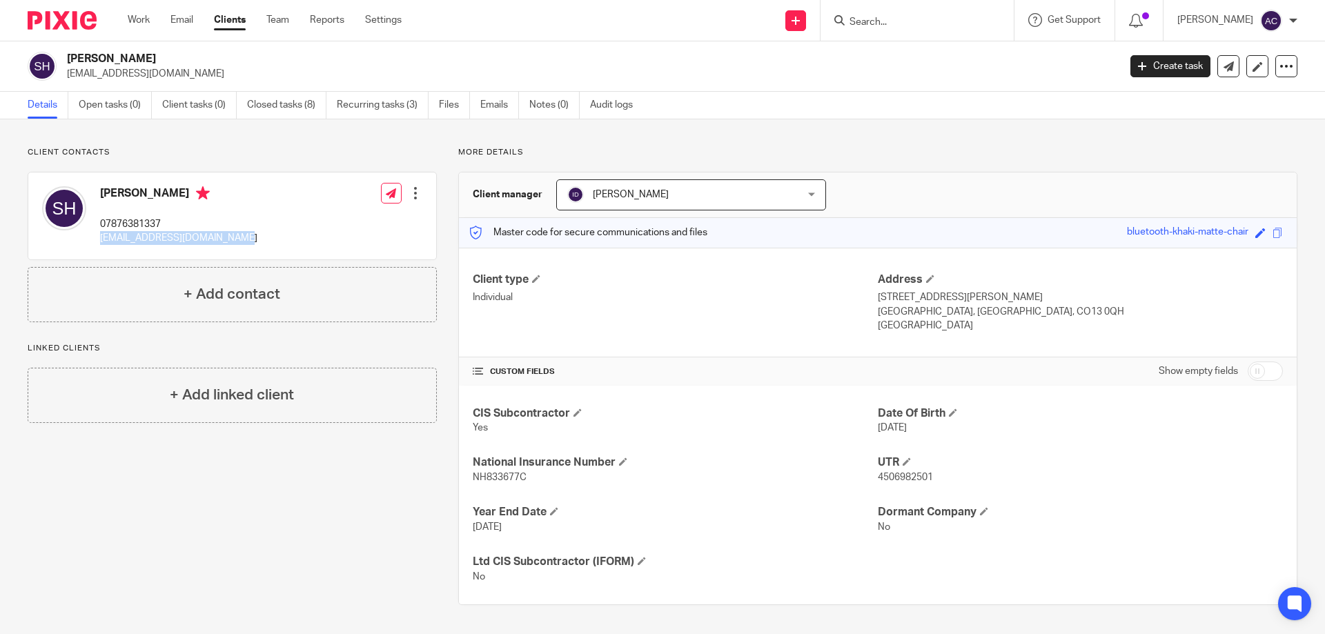
copy p "stevenhammerton12@gmail.com"
click at [350, 238] on div "Steve Hammerton 07876381337 stevenhammerton12@gmail.com Edit contact Create cli…" at bounding box center [232, 216] width 408 height 87
drag, startPoint x: 942, startPoint y: 14, endPoint x: 931, endPoint y: 17, distance: 10.7
click at [941, 14] on form at bounding box center [921, 20] width 147 height 17
click at [908, 26] on input "Search" at bounding box center [910, 23] width 124 height 12
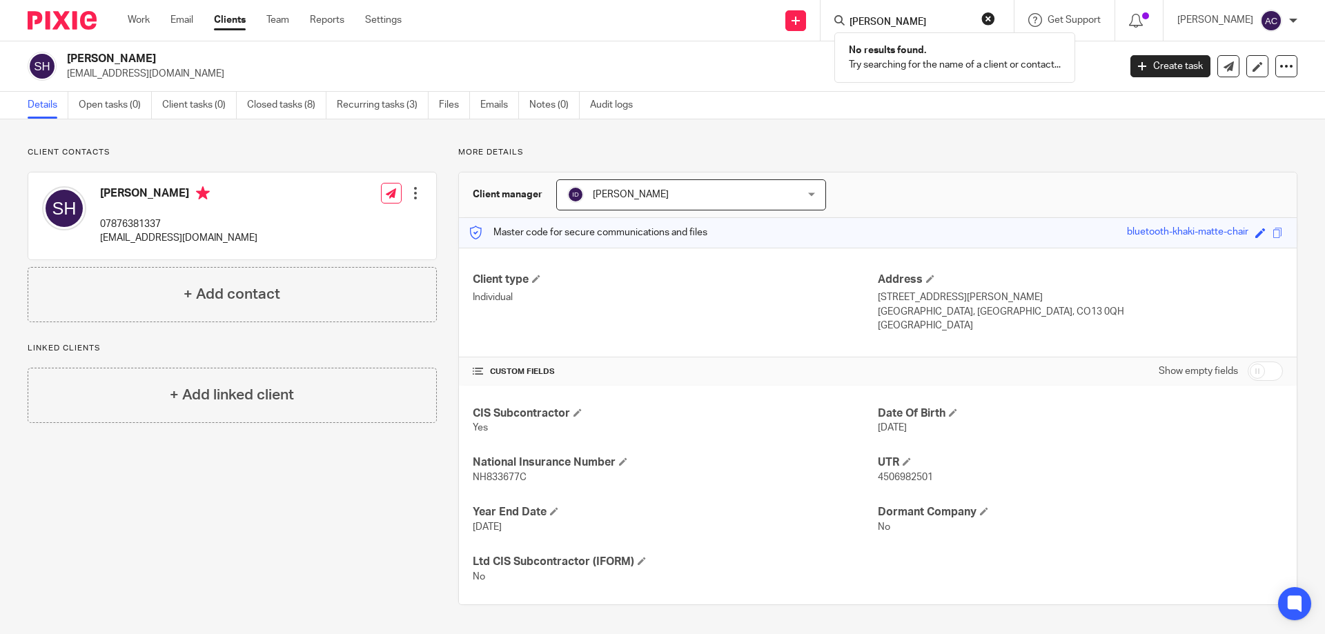
type input "hawkins"
drag, startPoint x: 933, startPoint y: 23, endPoint x: 833, endPoint y: 23, distance: 99.4
click at [833, 23] on div "hawkins No results found. Try searching for the name of a client or contact..." at bounding box center [917, 20] width 193 height 41
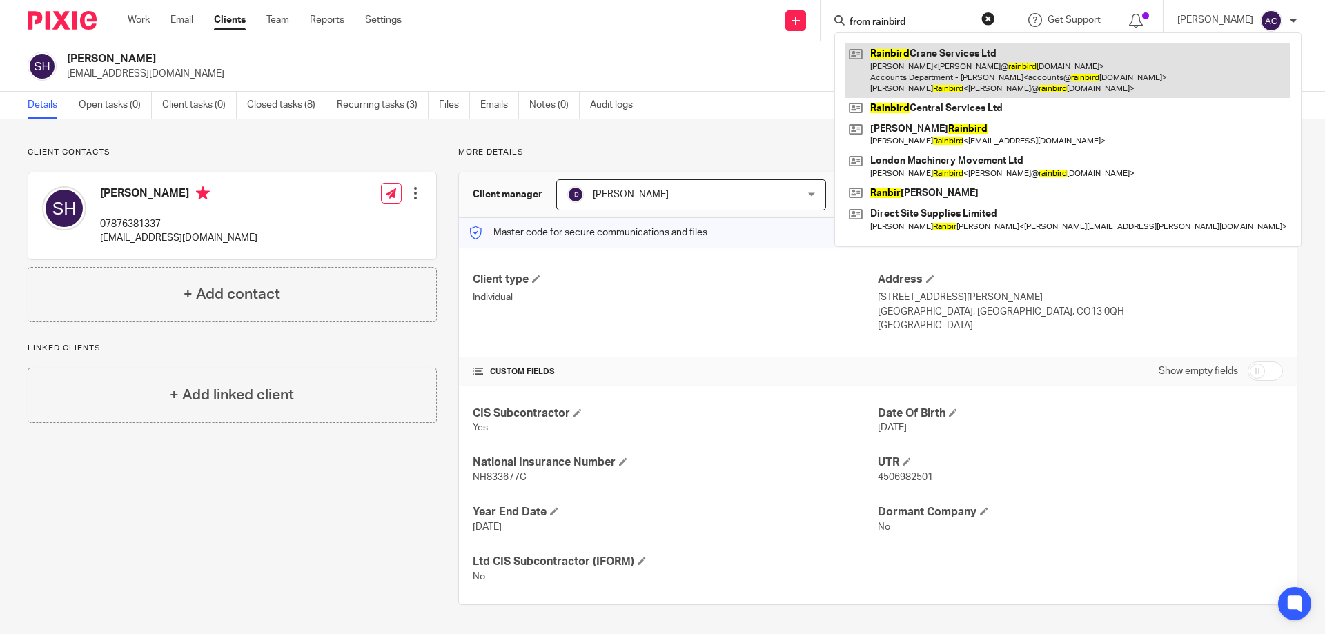
type input "from rainbird"
click at [904, 44] on link at bounding box center [1068, 70] width 445 height 55
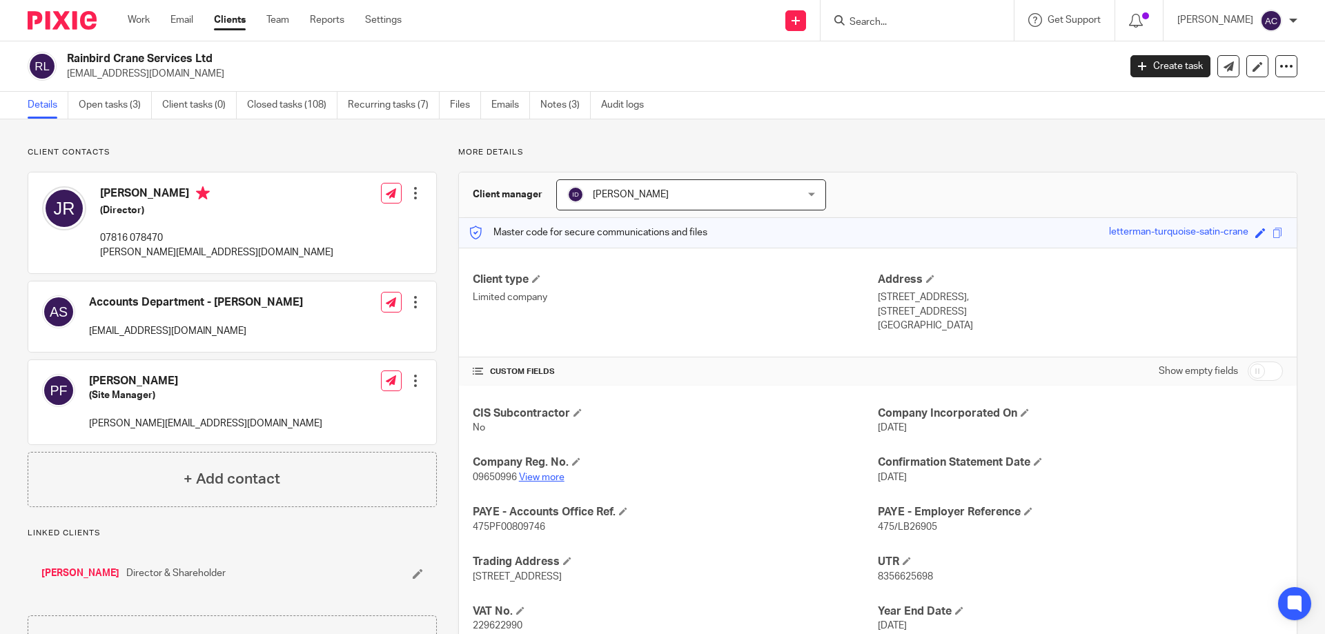
click at [547, 474] on link "View more" at bounding box center [542, 478] width 46 height 10
